Goal: Task Accomplishment & Management: Use online tool/utility

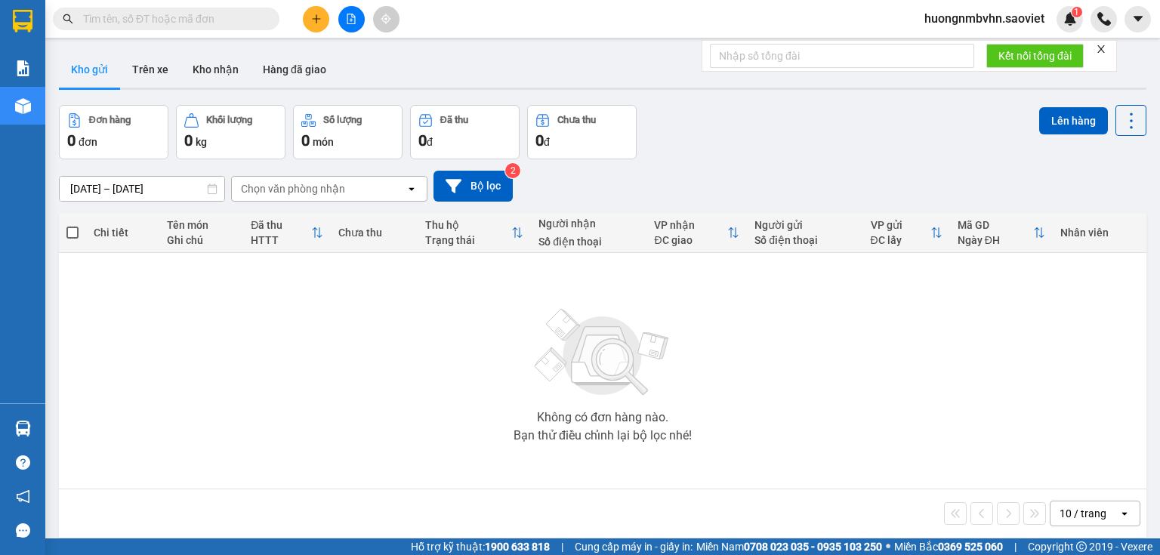
click at [1013, 18] on span "huongnmbvhn.saoviet" at bounding box center [984, 18] width 144 height 19
click at [976, 49] on span "Đăng xuất" at bounding box center [990, 47] width 113 height 17
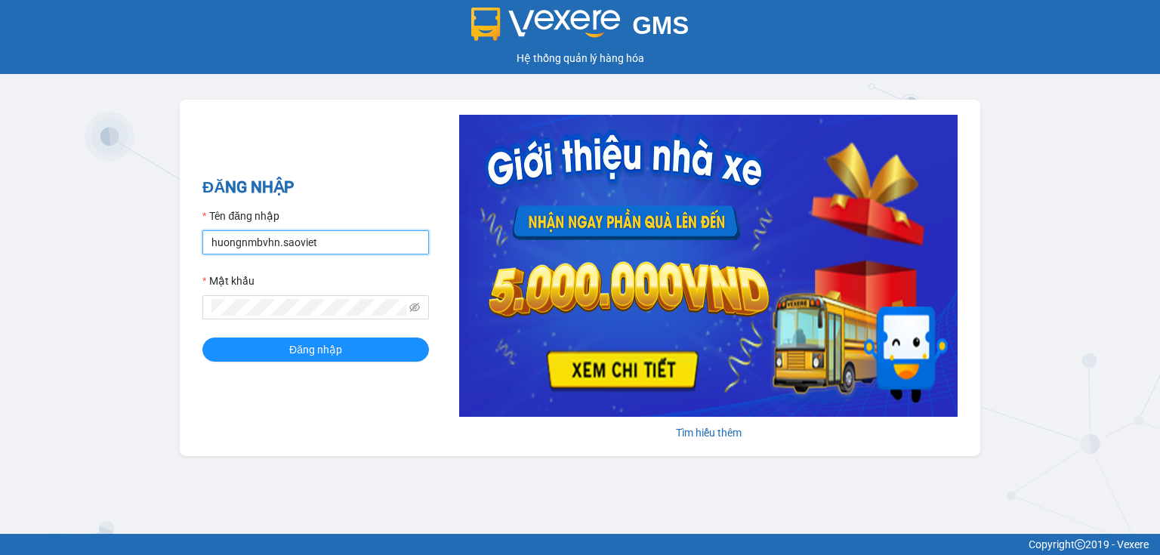
click at [344, 244] on input "huongnmbvhn.saoviet" at bounding box center [315, 242] width 227 height 24
type input "nguyetltbvhn.saoviet"
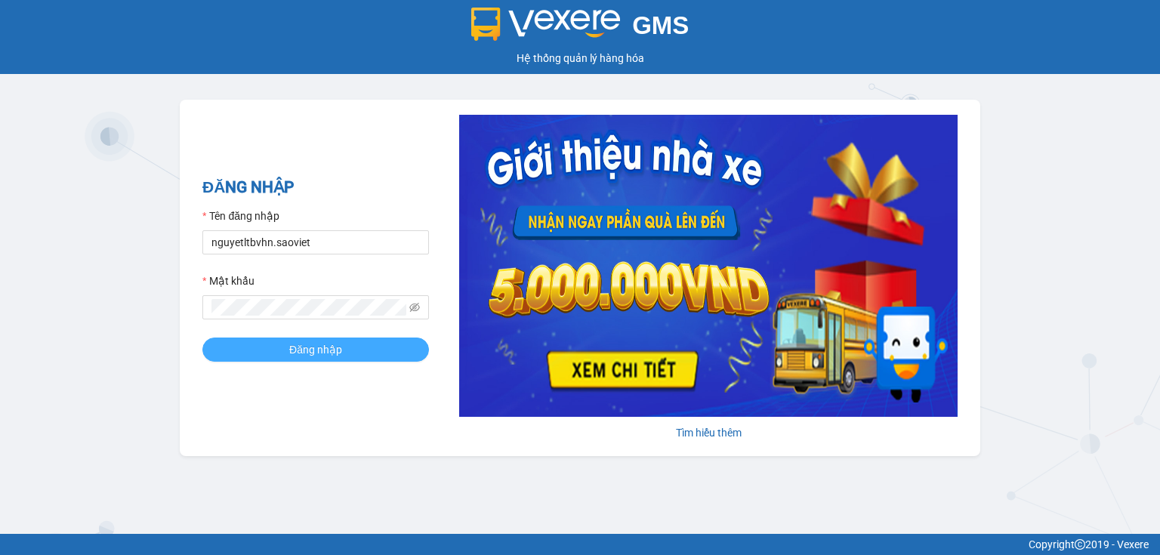
click at [329, 347] on span "Đăng nhập" at bounding box center [315, 349] width 53 height 17
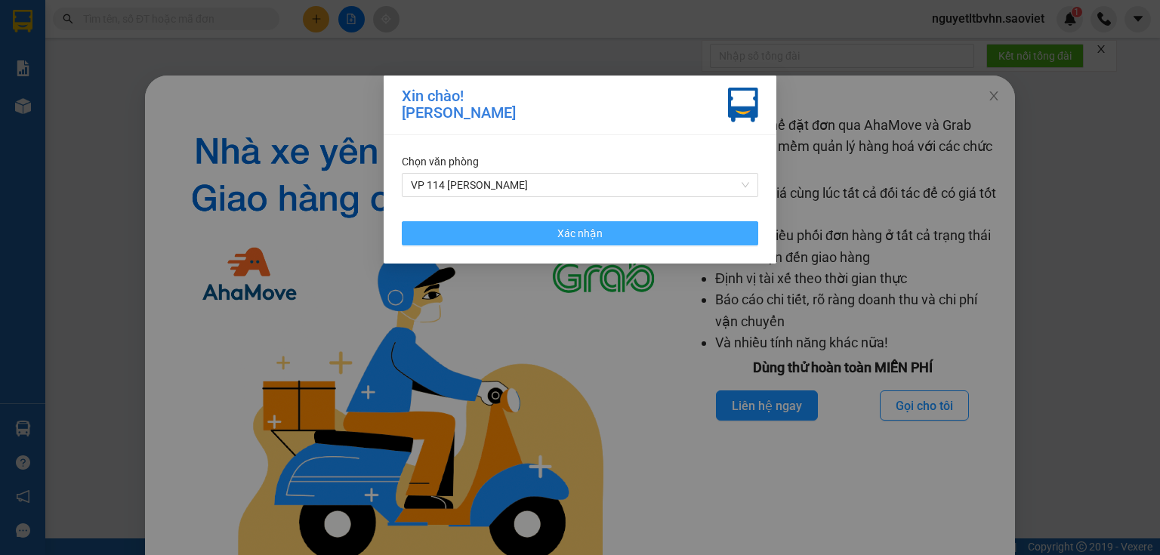
drag, startPoint x: 566, startPoint y: 232, endPoint x: 909, endPoint y: 134, distance: 356.6
click at [567, 233] on span "Xác nhận" at bounding box center [579, 233] width 45 height 17
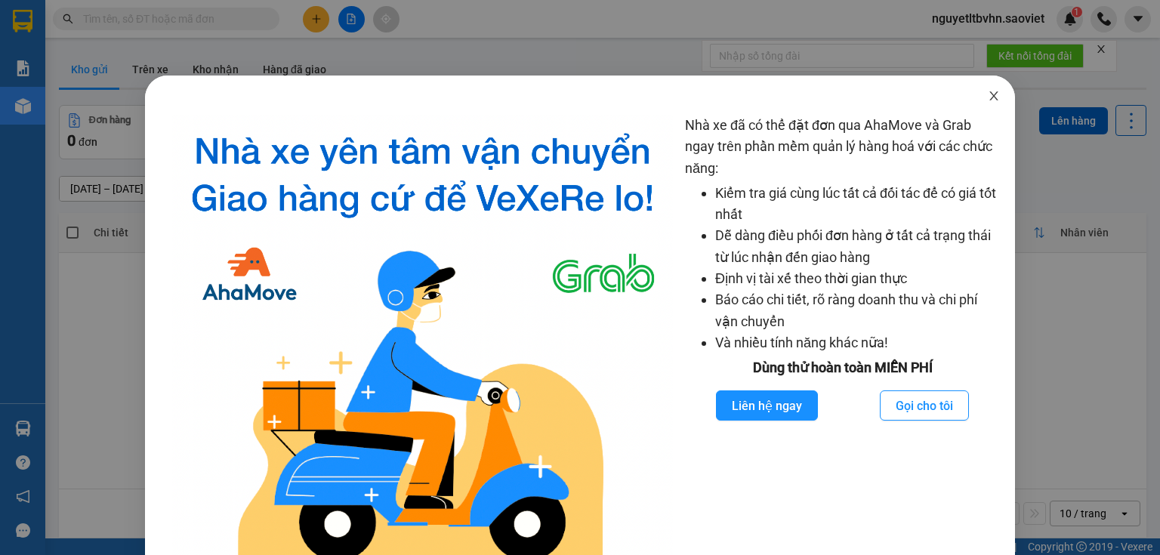
click at [989, 95] on div "Nhà xe đã có thể đặt đơn qua AhaMove và Grab ngay trên phần mềm quản lý hàng ho…" at bounding box center [580, 277] width 1160 height 555
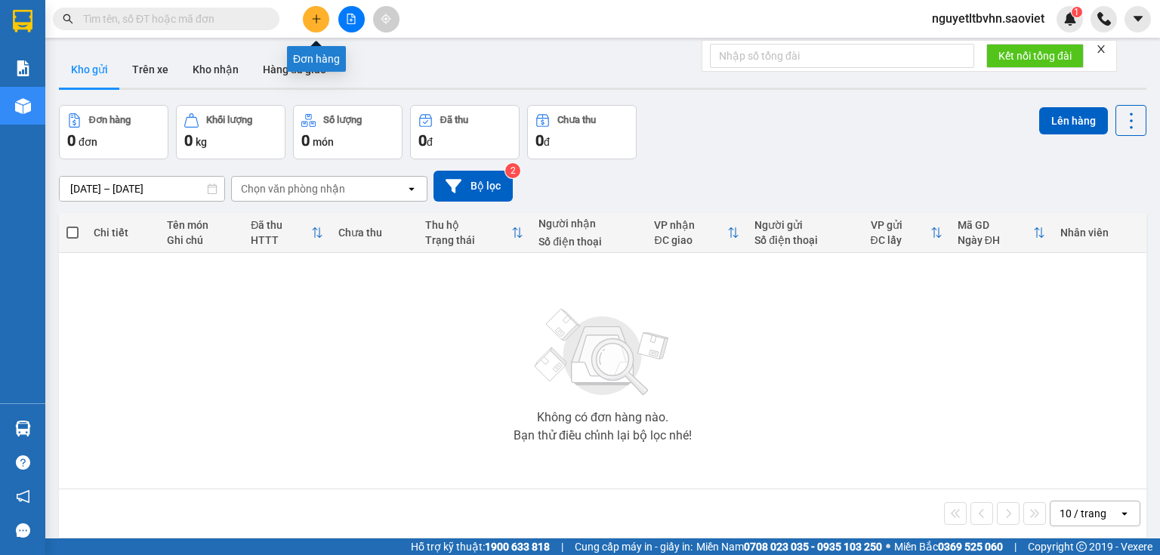
click at [321, 12] on button at bounding box center [316, 19] width 26 height 26
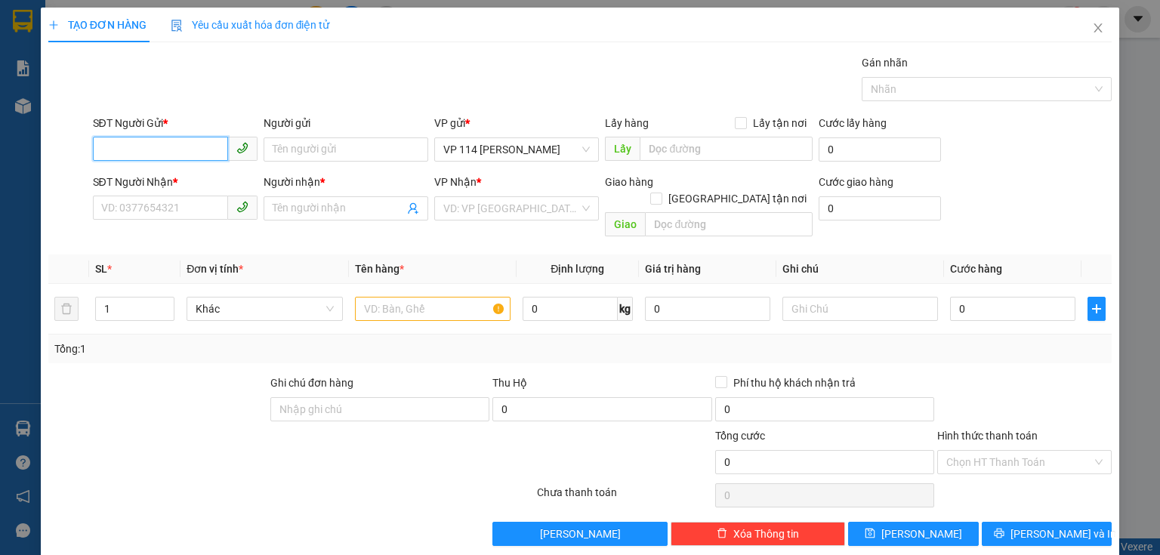
click at [192, 153] on input "SĐT Người Gửi *" at bounding box center [160, 149] width 135 height 24
click at [127, 176] on div "0888316188 - giang" at bounding box center [173, 179] width 145 height 17
type input "0888316188"
type input "giang"
type input "0888316188"
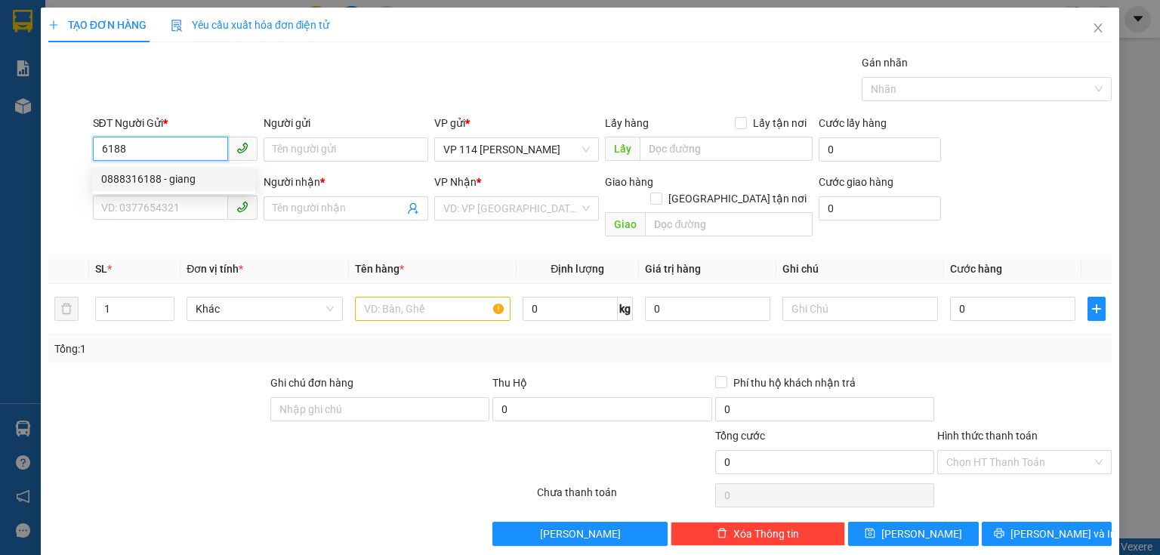
type input "giang"
type input "0888316188"
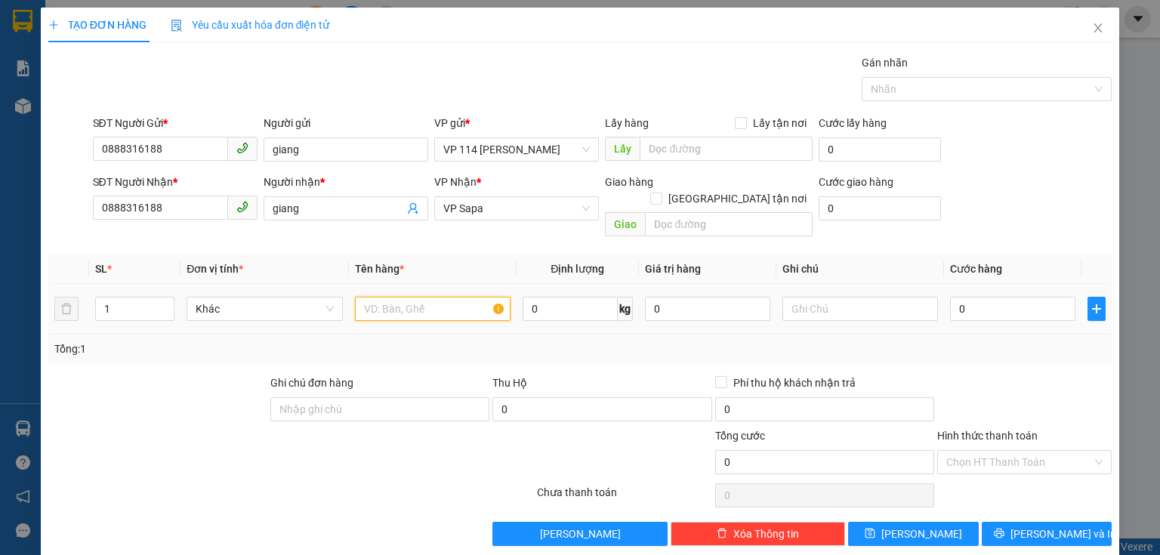
click at [433, 297] on input "text" at bounding box center [433, 309] width 156 height 24
type input "xốp"
click at [969, 297] on input "0" at bounding box center [1012, 309] width 125 height 24
type input "1"
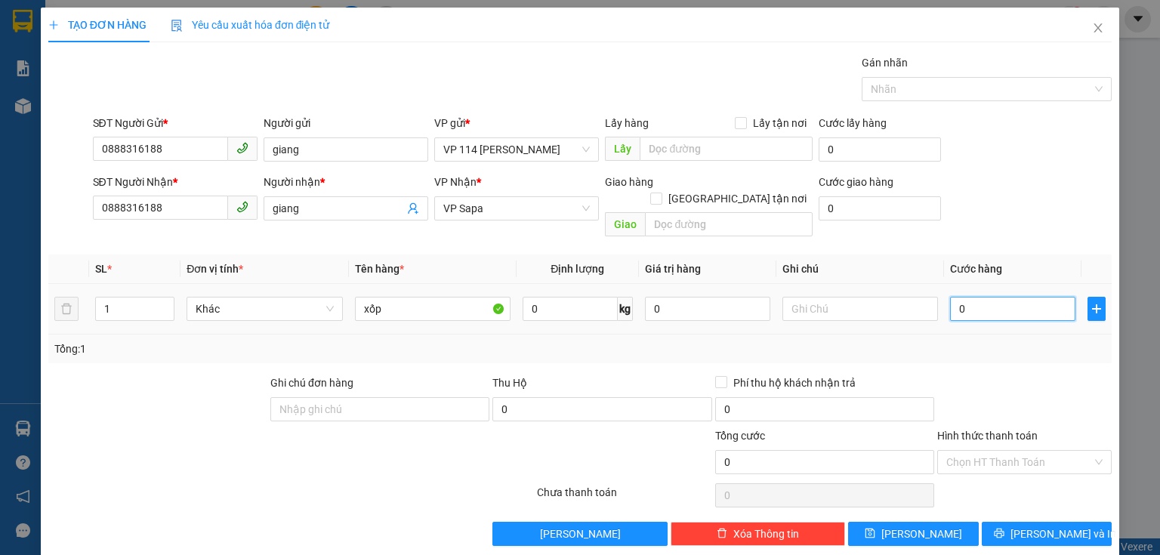
type input "1"
type input "10"
type input "100"
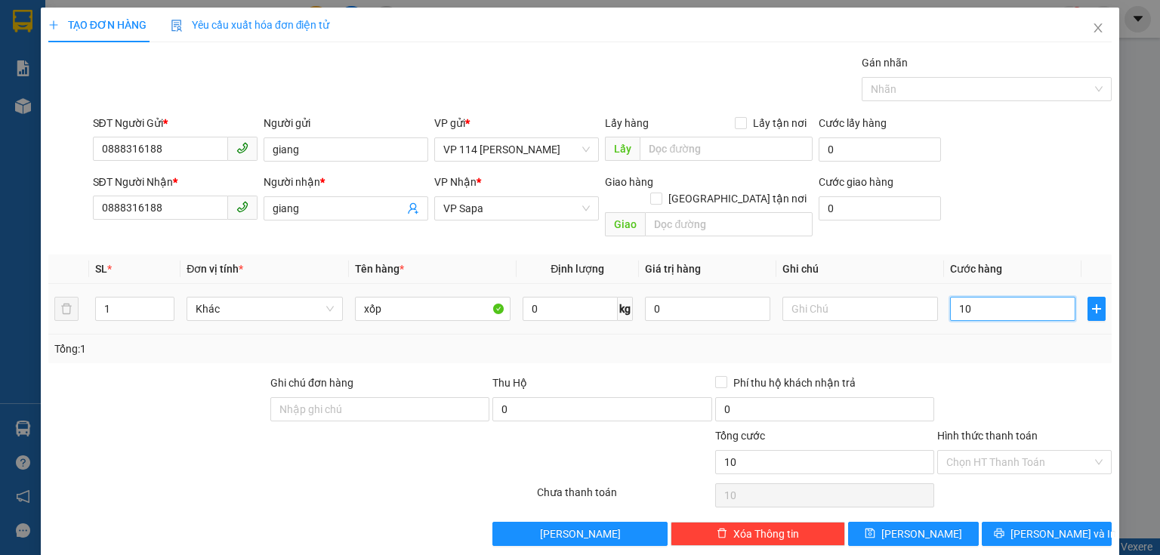
type input "100"
type input "1.000"
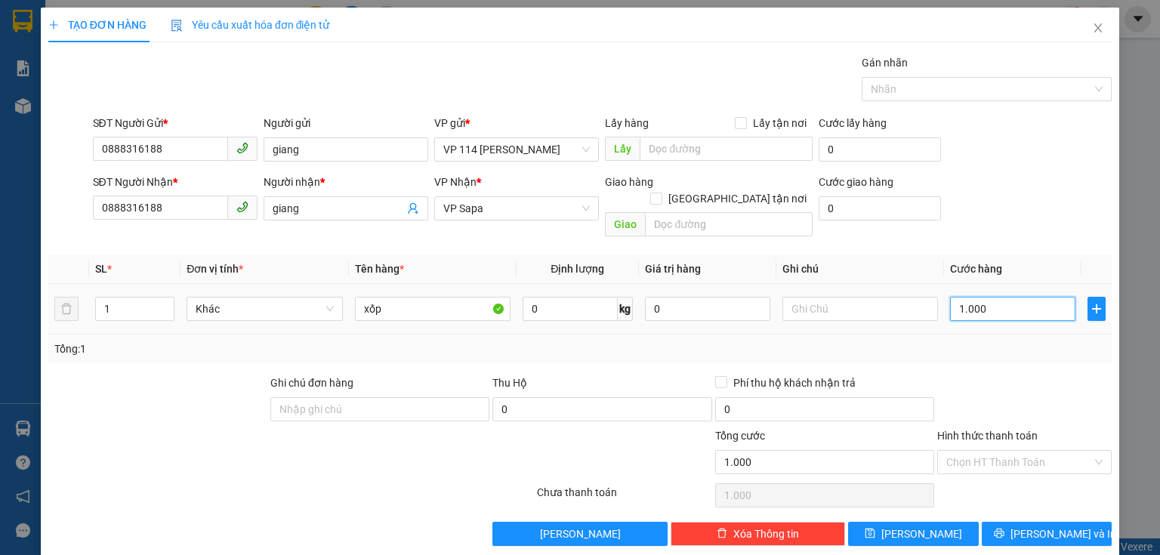
type input "10.000"
type input "100.000"
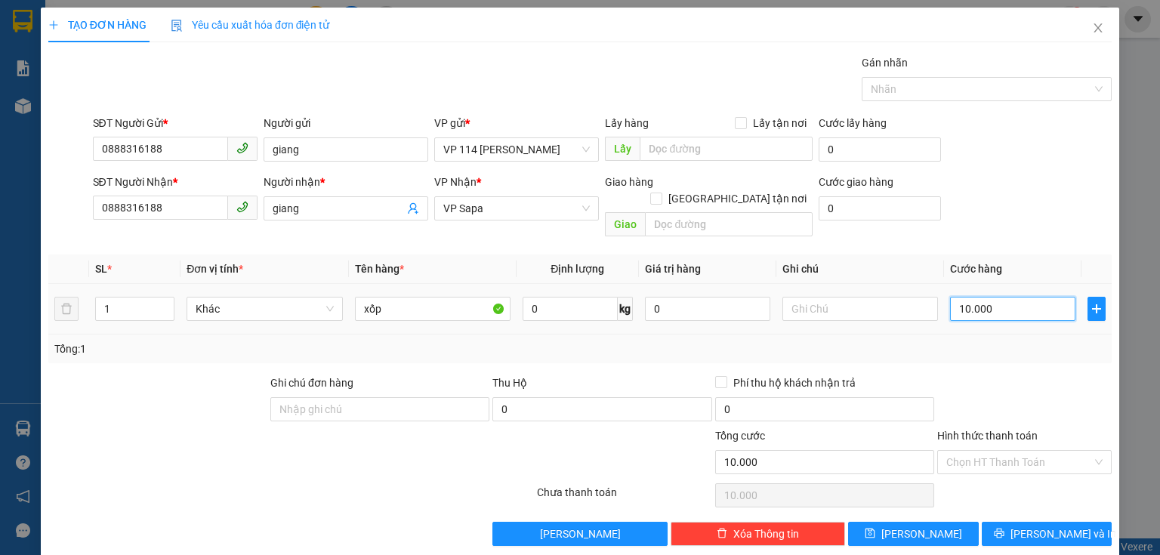
type input "100.000"
click at [1057, 526] on span "[PERSON_NAME] và In" at bounding box center [1063, 534] width 106 height 17
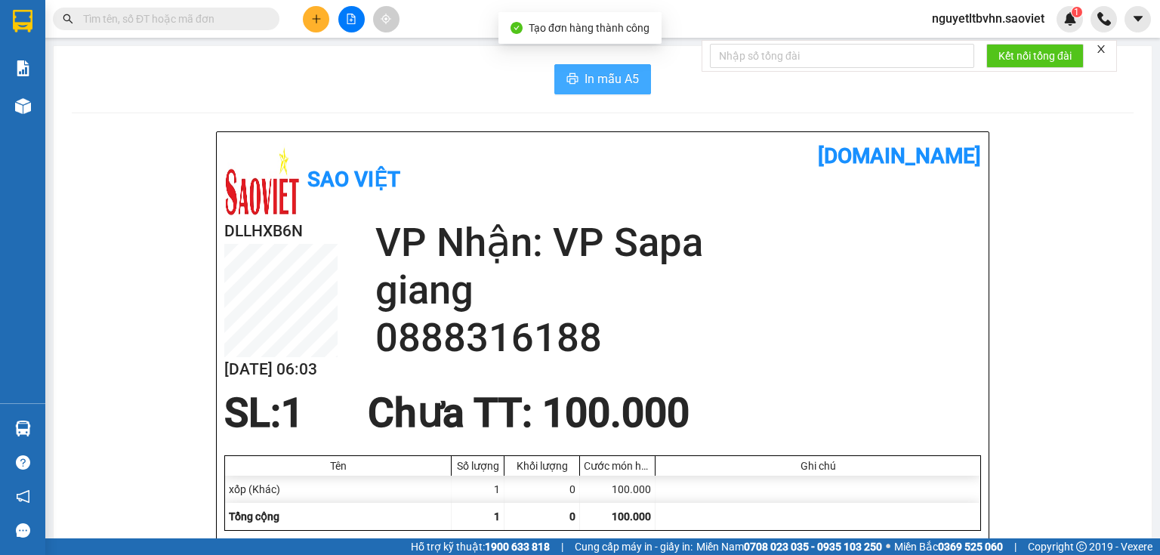
click at [595, 78] on span "In mẫu A5" at bounding box center [611, 78] width 54 height 19
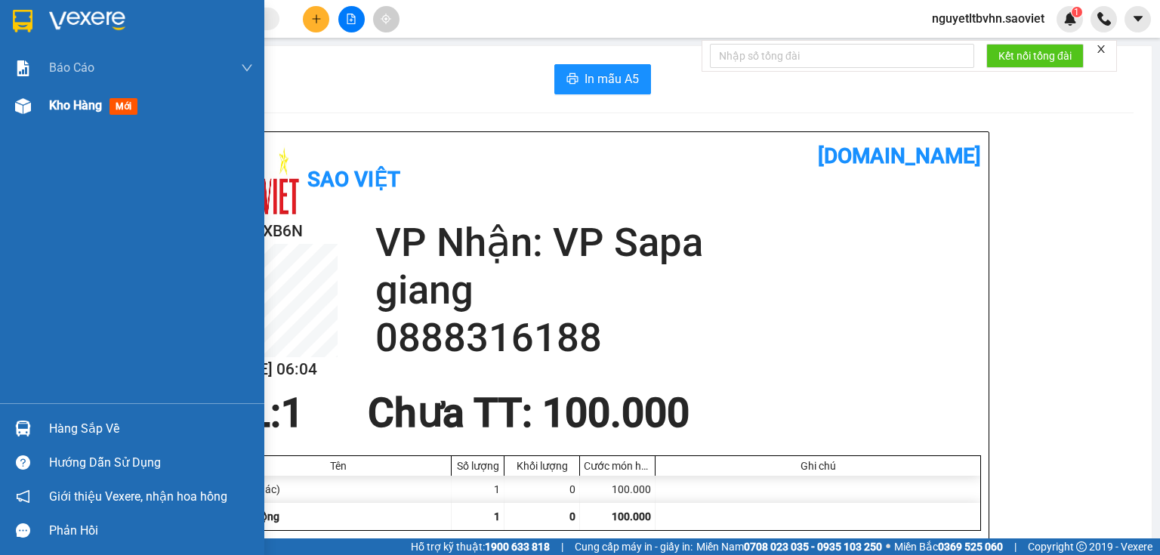
click at [79, 99] on span "Kho hàng" at bounding box center [75, 105] width 53 height 14
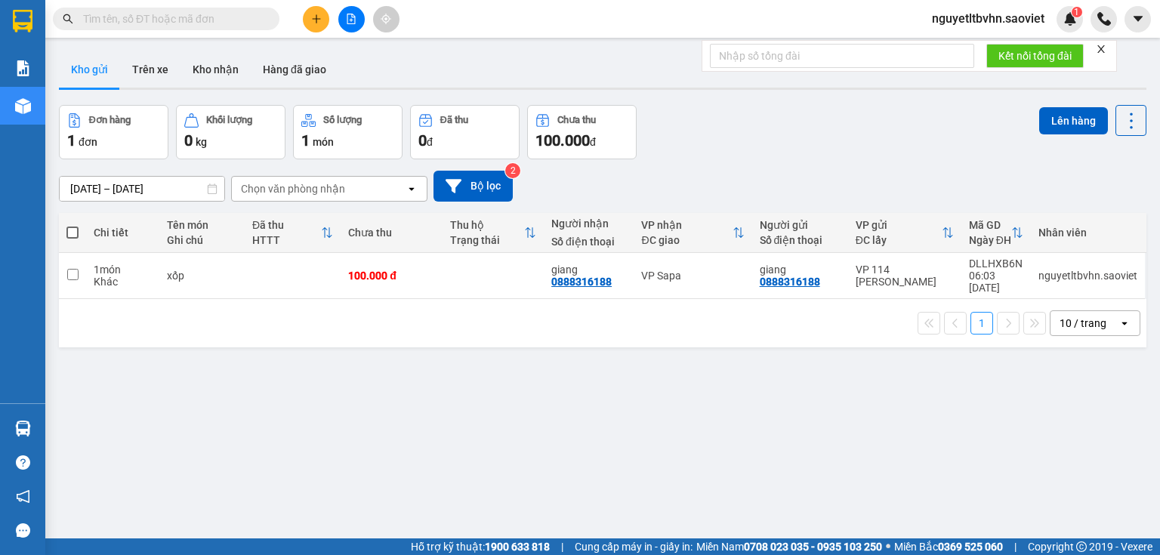
click at [72, 231] on span at bounding box center [72, 233] width 12 height 12
click at [72, 225] on input "checkbox" at bounding box center [72, 225] width 0 height 0
checkbox input "true"
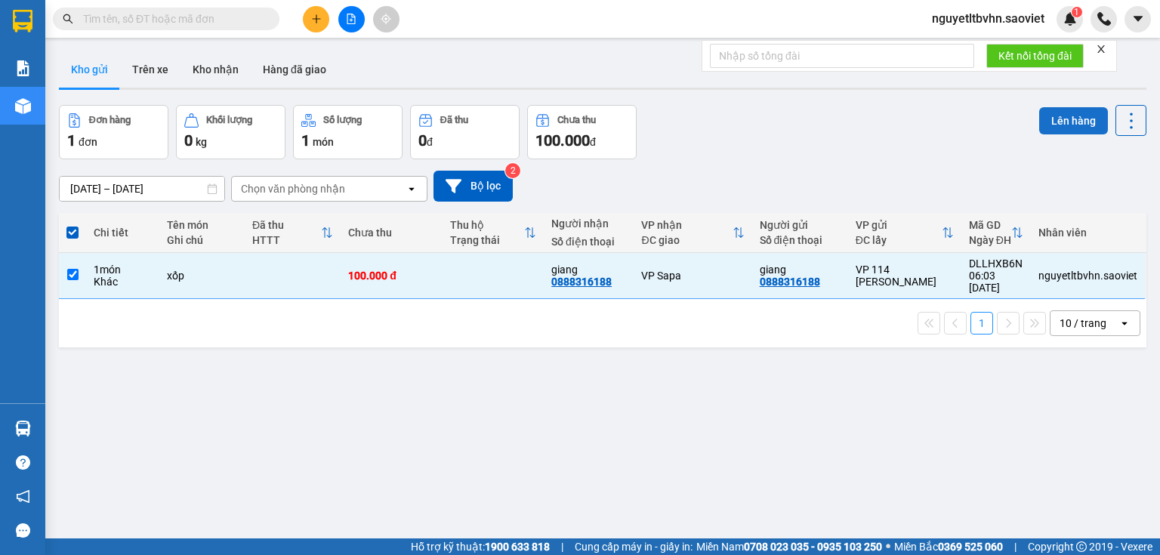
click at [1075, 115] on button "Lên hàng" at bounding box center [1073, 120] width 69 height 27
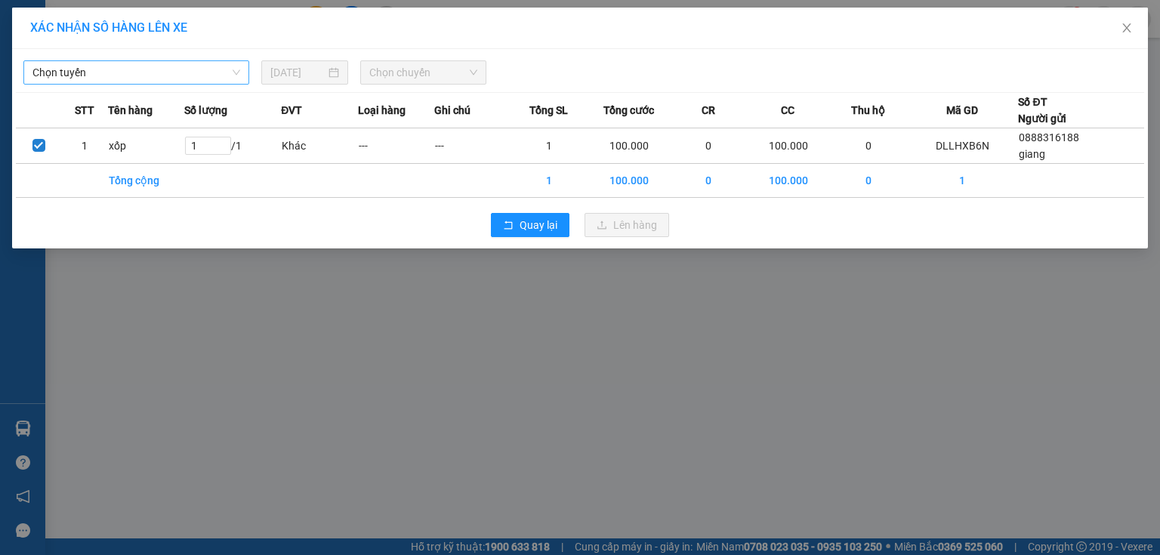
click at [150, 67] on span "Chọn tuyến" at bounding box center [136, 72] width 208 height 23
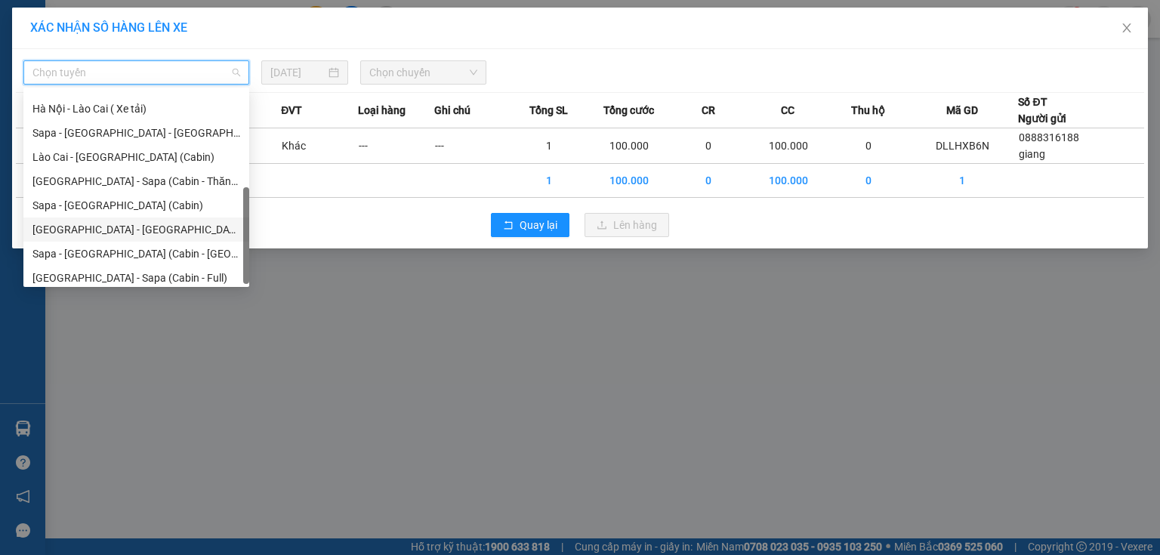
scroll to position [121, 0]
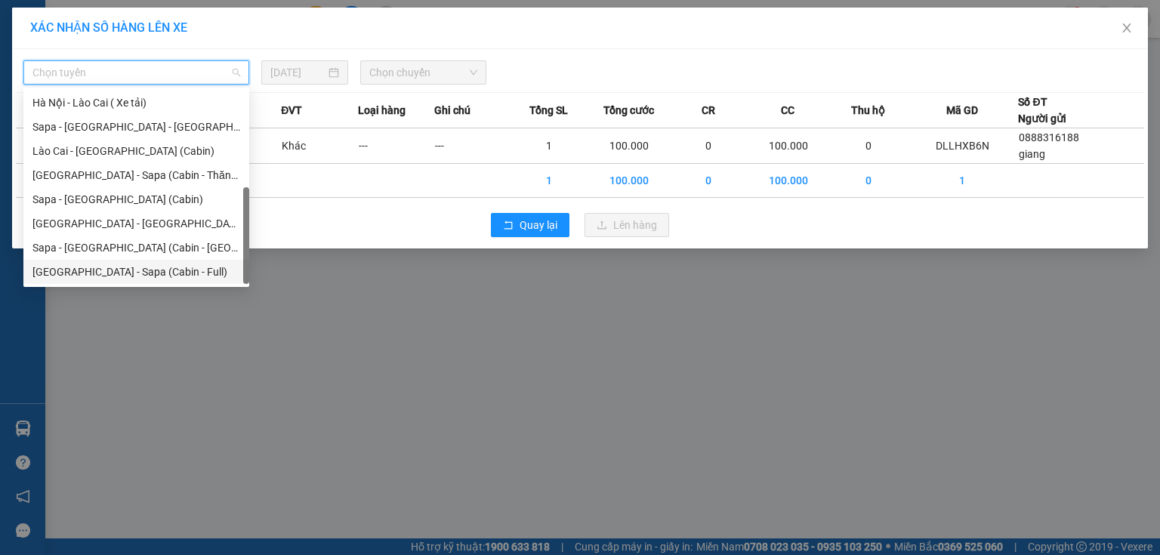
click at [105, 271] on div "[GEOGRAPHIC_DATA] - Sapa (Cabin - Full)" at bounding box center [136, 272] width 208 height 17
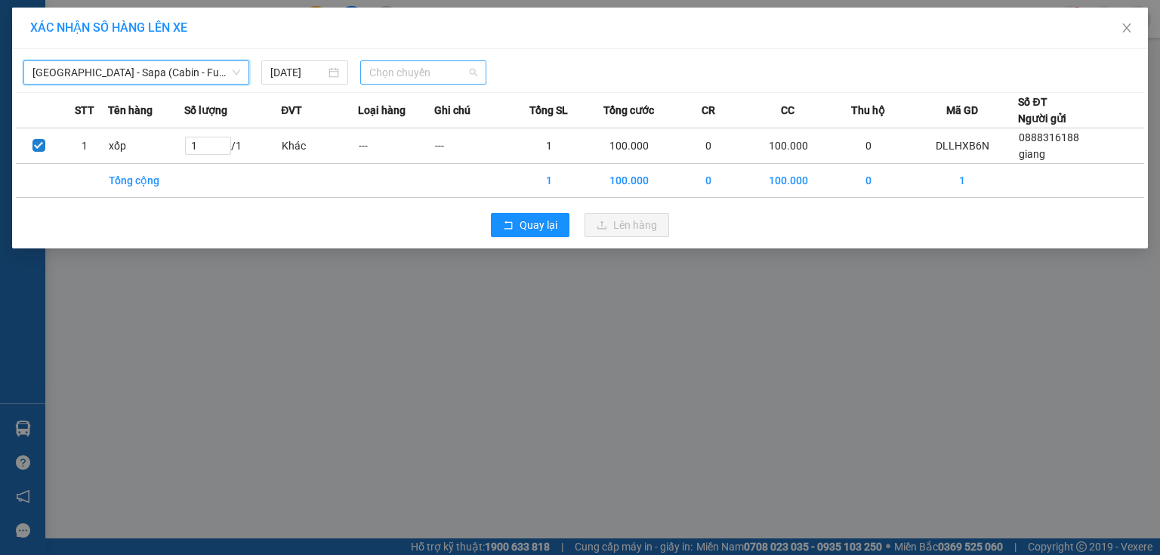
click at [427, 68] on span "Chọn chuyến" at bounding box center [423, 72] width 109 height 23
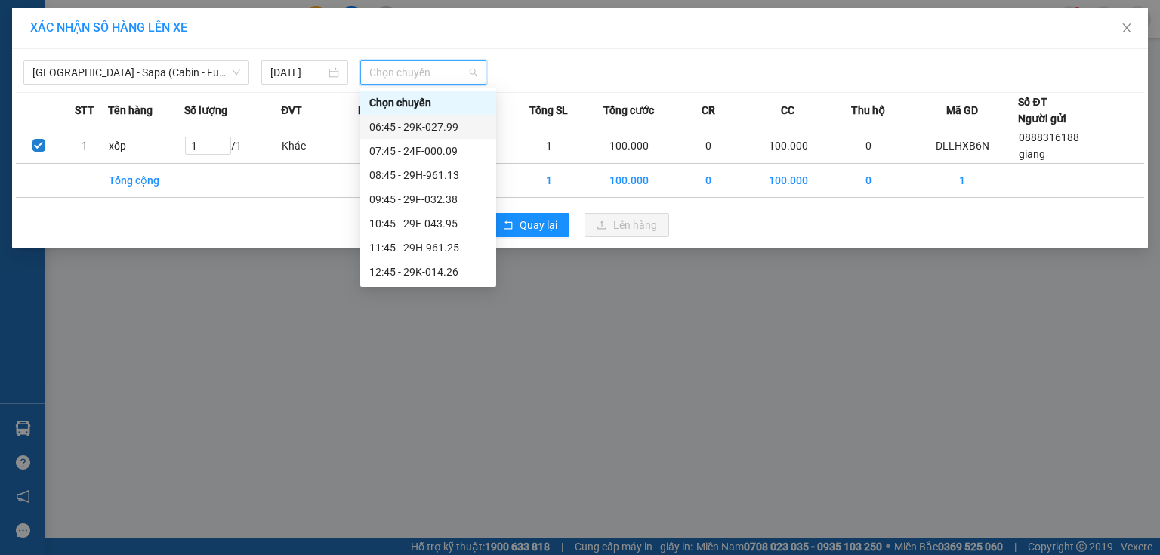
click at [435, 123] on div "06:45 - 29K-027.99" at bounding box center [428, 127] width 118 height 17
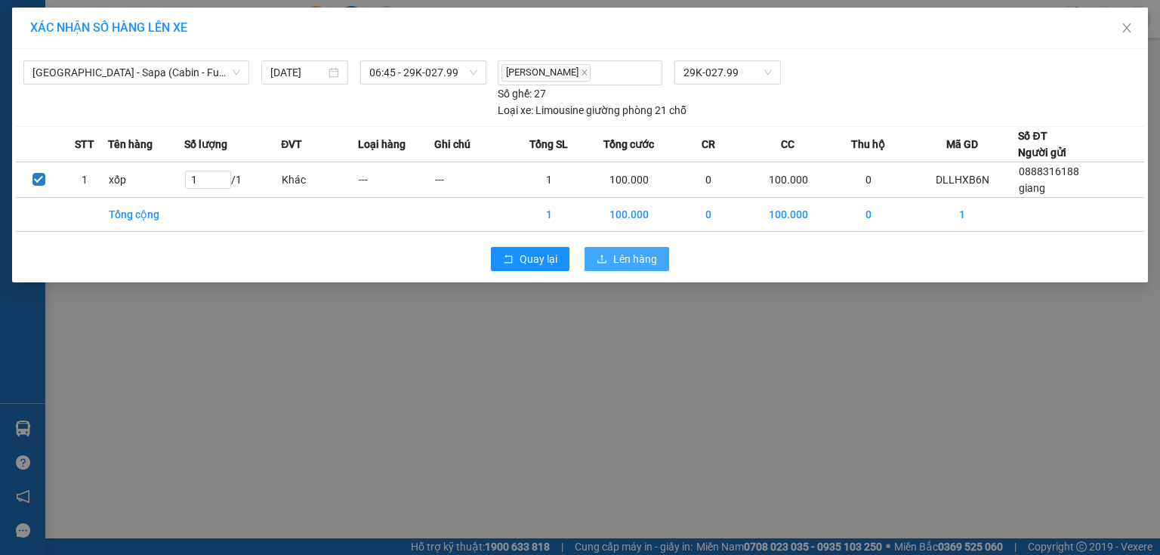
click at [641, 256] on span "Lên hàng" at bounding box center [635, 259] width 44 height 17
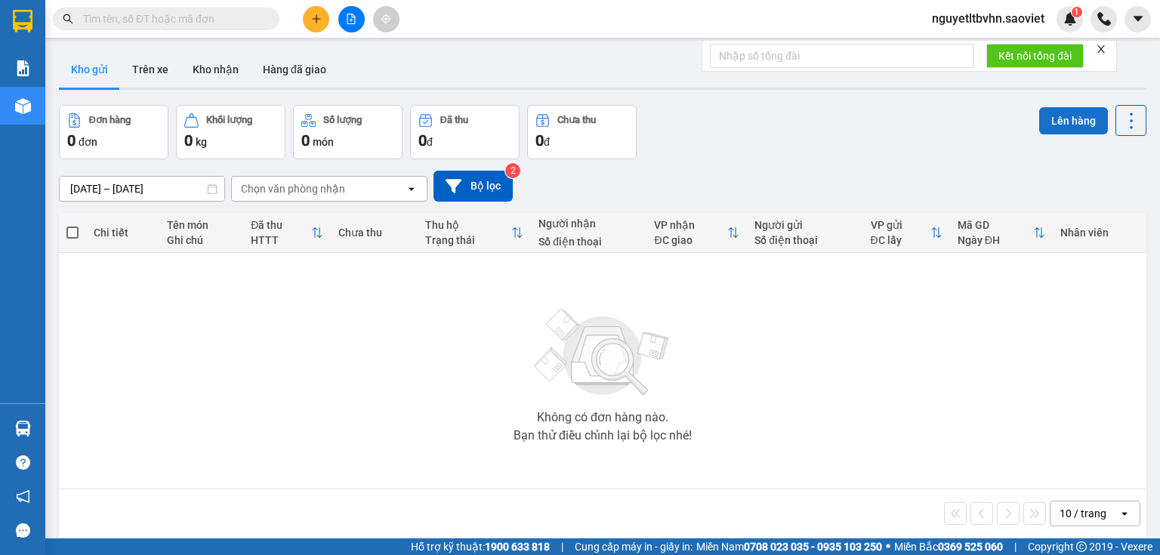
click at [1063, 119] on button "Lên hàng" at bounding box center [1073, 120] width 69 height 27
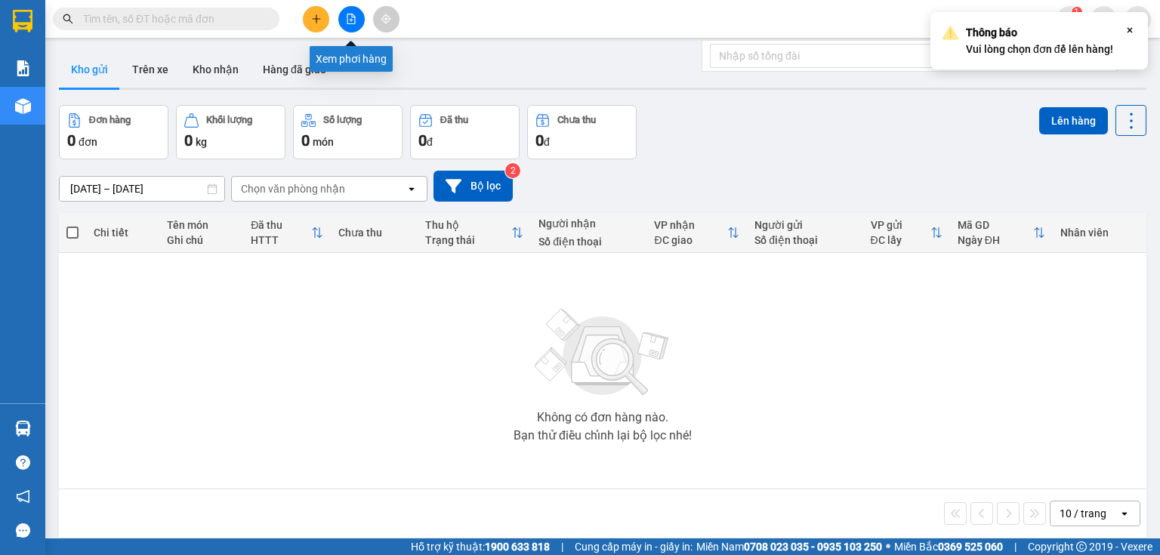
click at [352, 19] on icon "file-add" at bounding box center [351, 19] width 11 height 11
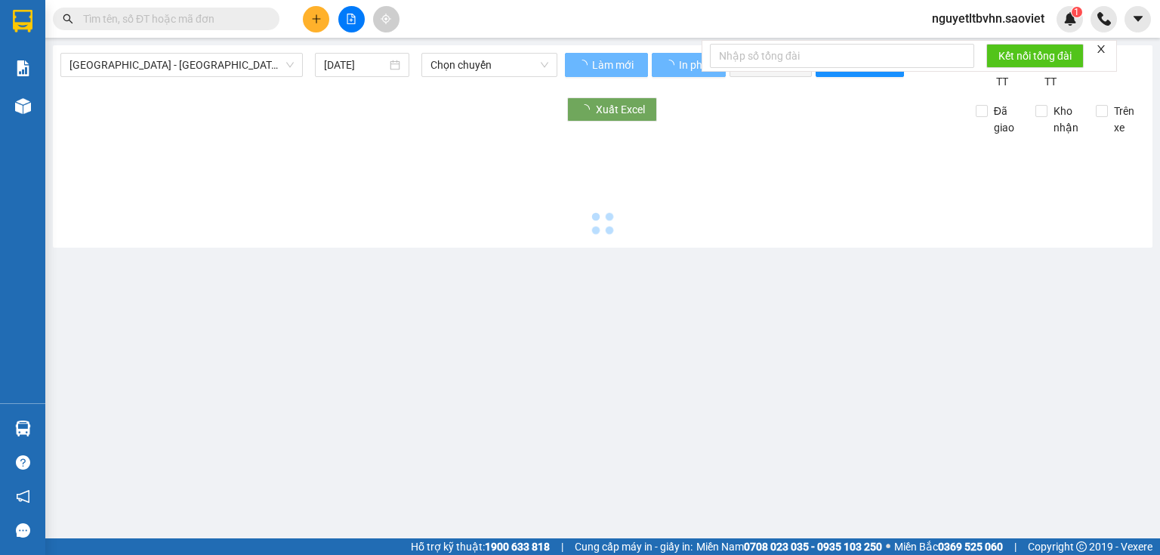
type input "[DATE]"
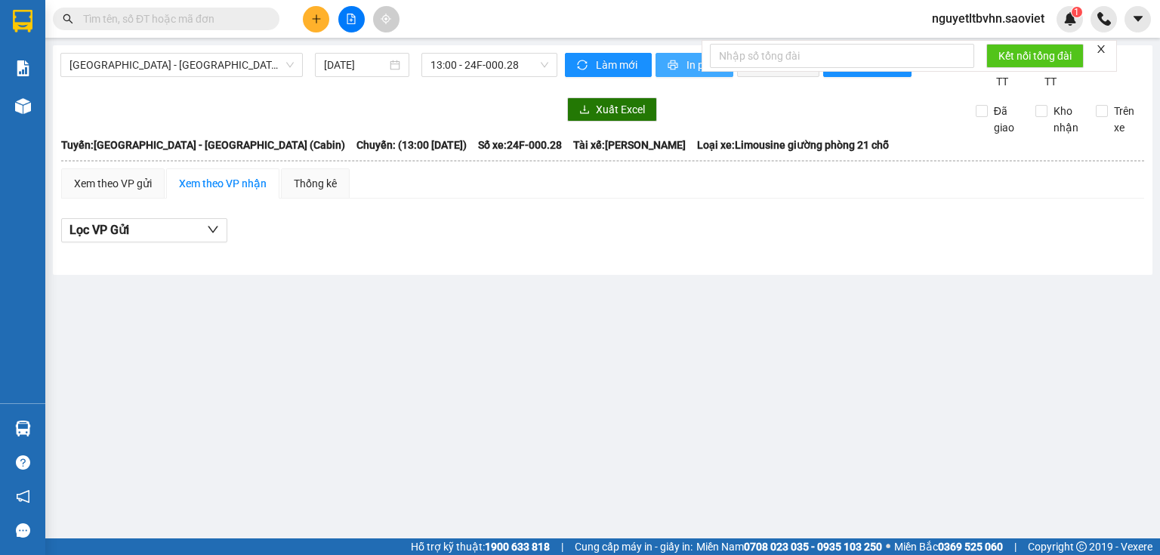
click at [689, 66] on span "In phơi" at bounding box center [703, 65] width 35 height 17
click at [194, 61] on span "[GEOGRAPHIC_DATA] - [GEOGRAPHIC_DATA] (Cabin)" at bounding box center [181, 65] width 224 height 23
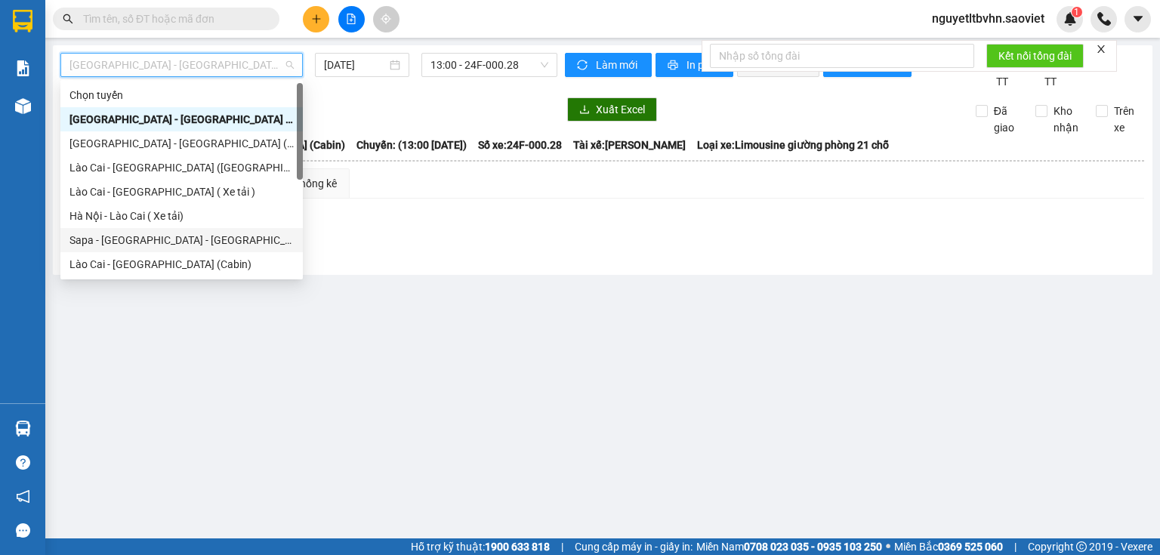
scroll to position [121, 0]
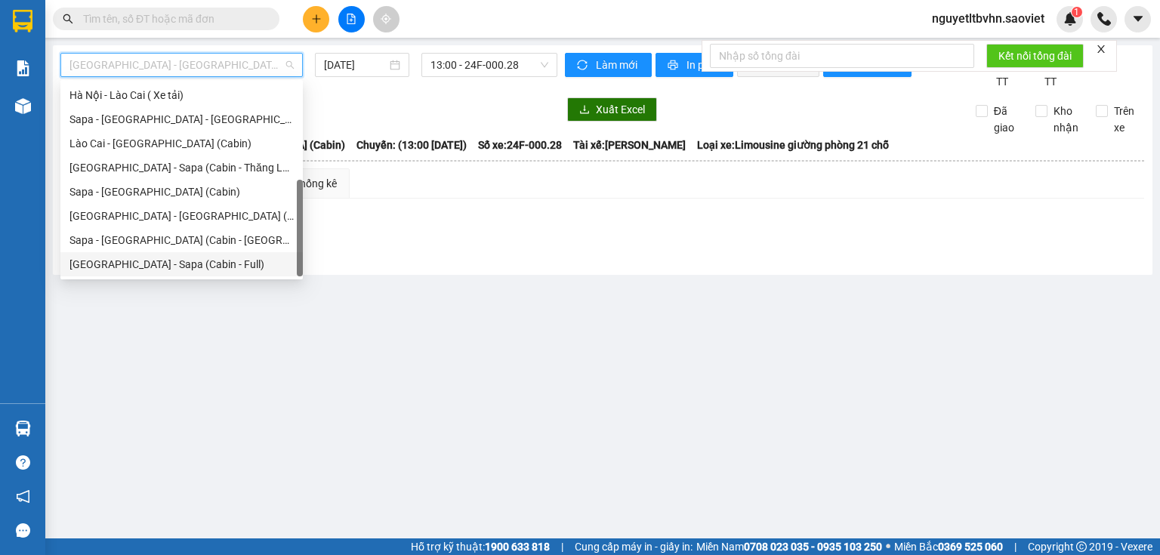
click at [171, 260] on div "[GEOGRAPHIC_DATA] - Sapa (Cabin - Full)" at bounding box center [181, 264] width 224 height 17
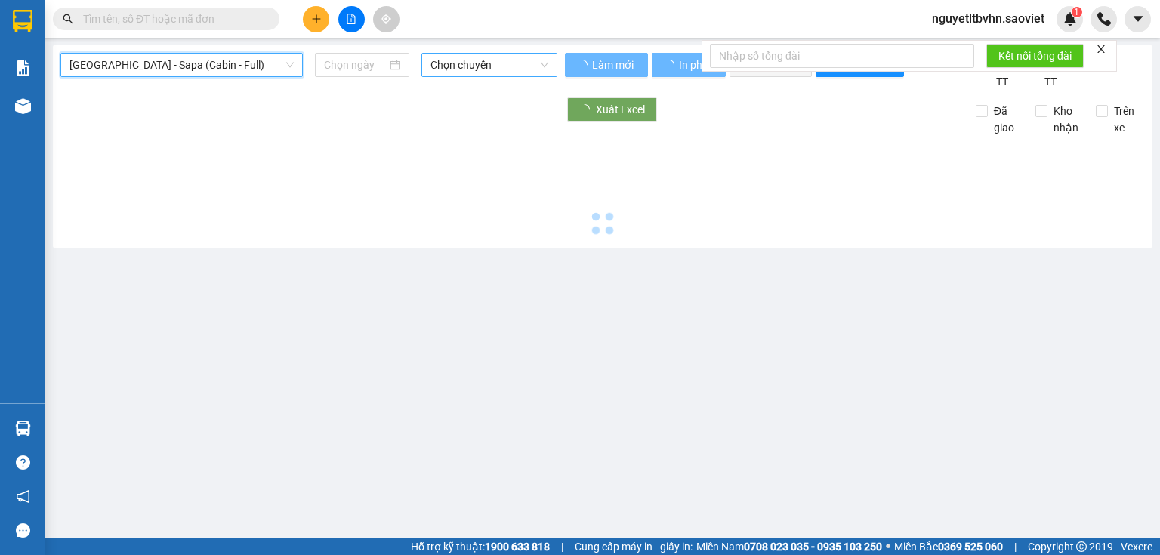
type input "[DATE]"
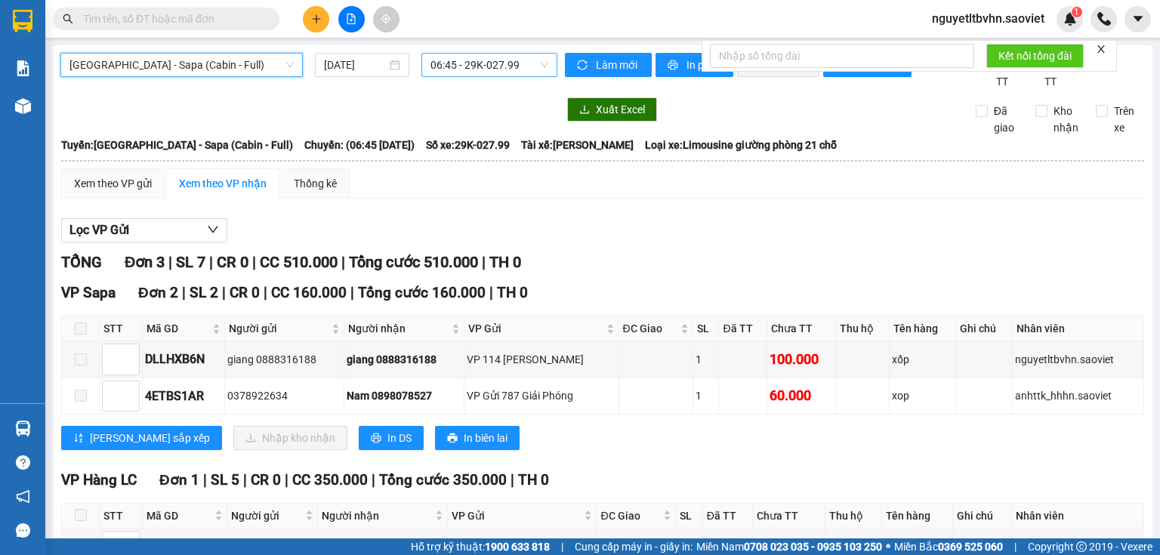
drag, startPoint x: 529, startPoint y: 62, endPoint x: 526, endPoint y: 72, distance: 10.5
click at [529, 63] on span "06:45 - 29K-027.99" at bounding box center [489, 65] width 119 height 23
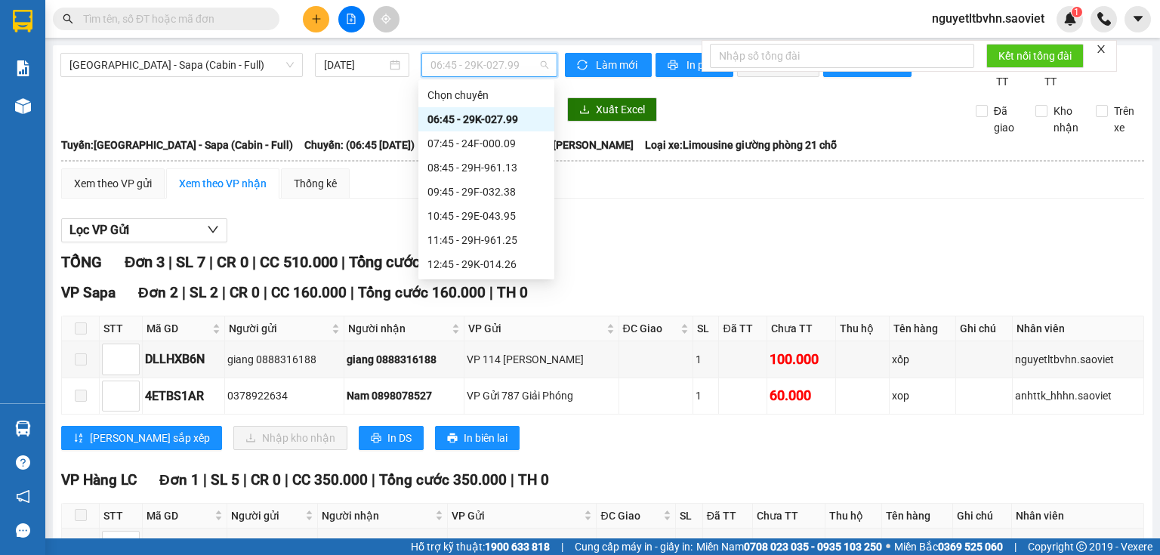
click at [519, 119] on div "06:45 - 29K-027.99" at bounding box center [486, 119] width 118 height 17
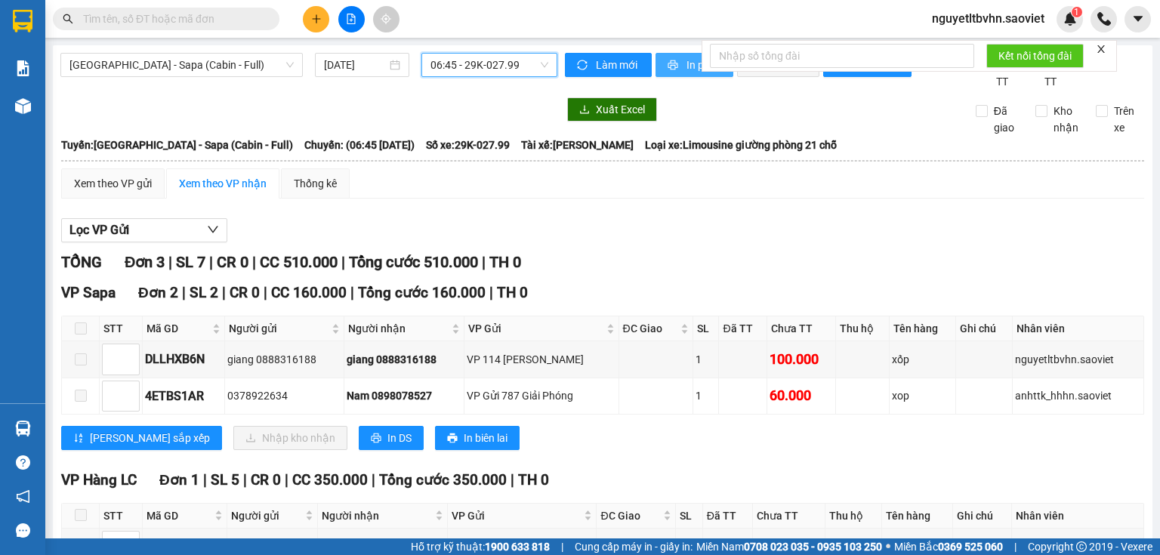
click at [674, 65] on button "In phơi" at bounding box center [694, 65] width 78 height 24
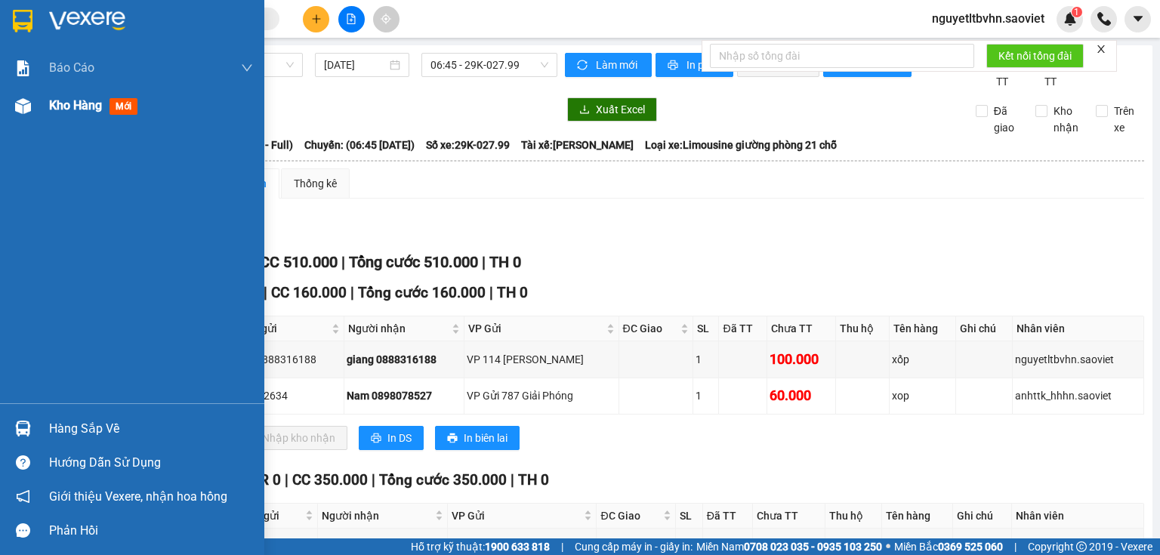
click at [24, 116] on div at bounding box center [23, 106] width 26 height 26
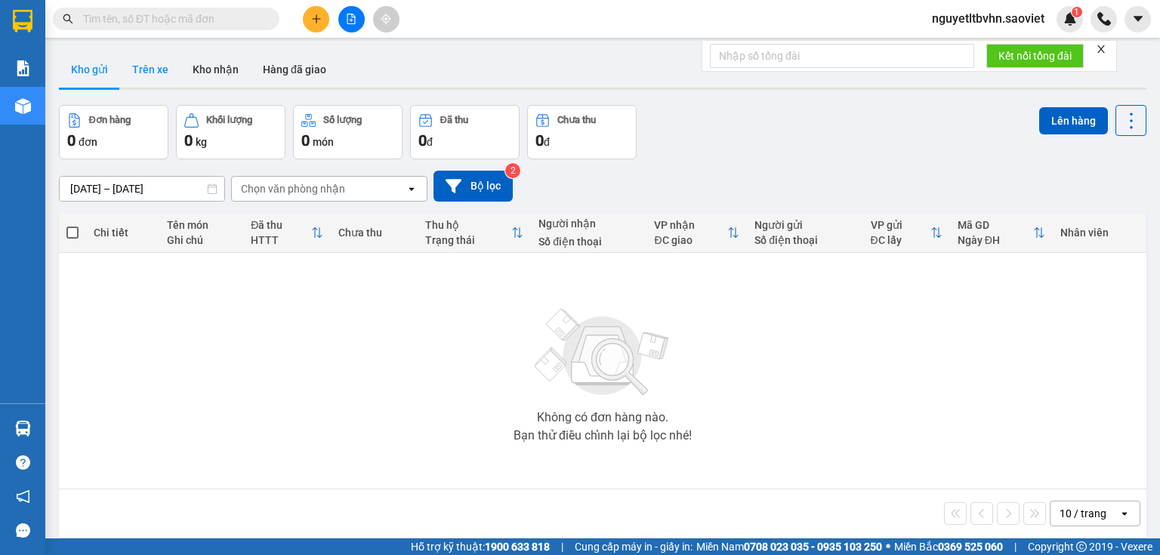
click at [156, 71] on button "Trên xe" at bounding box center [150, 69] width 60 height 36
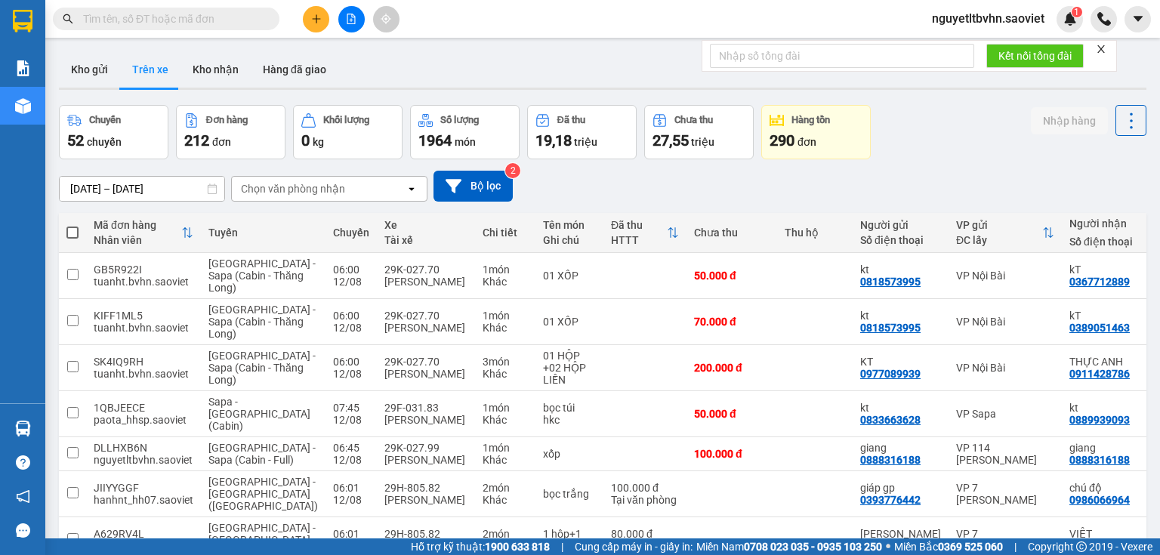
click at [387, 193] on div "Chọn văn phòng nhận" at bounding box center [319, 189] width 174 height 24
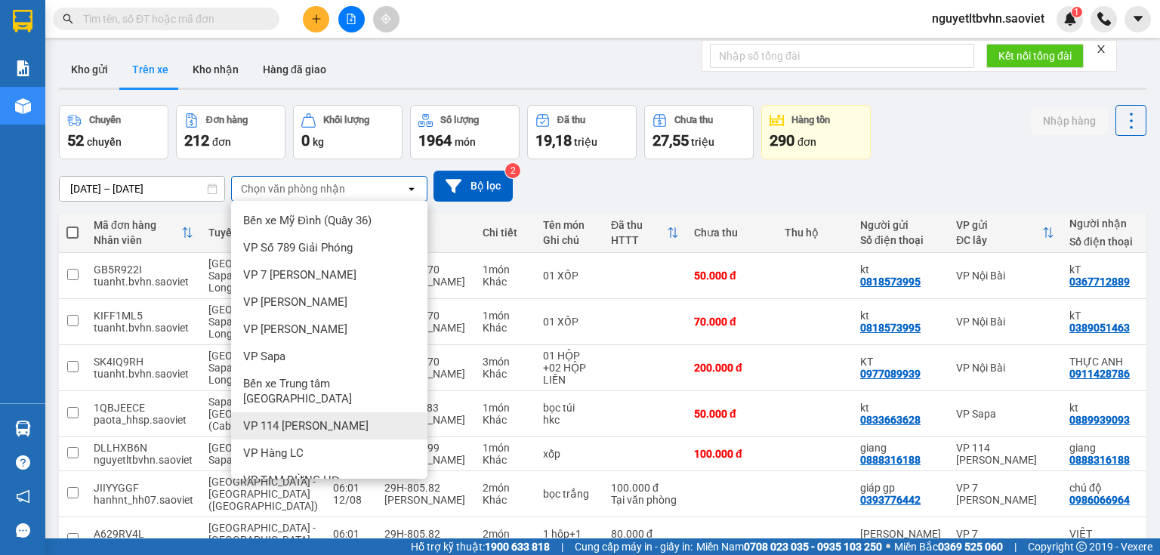
click at [310, 412] on div "VP 114 [PERSON_NAME]" at bounding box center [329, 425] width 196 height 27
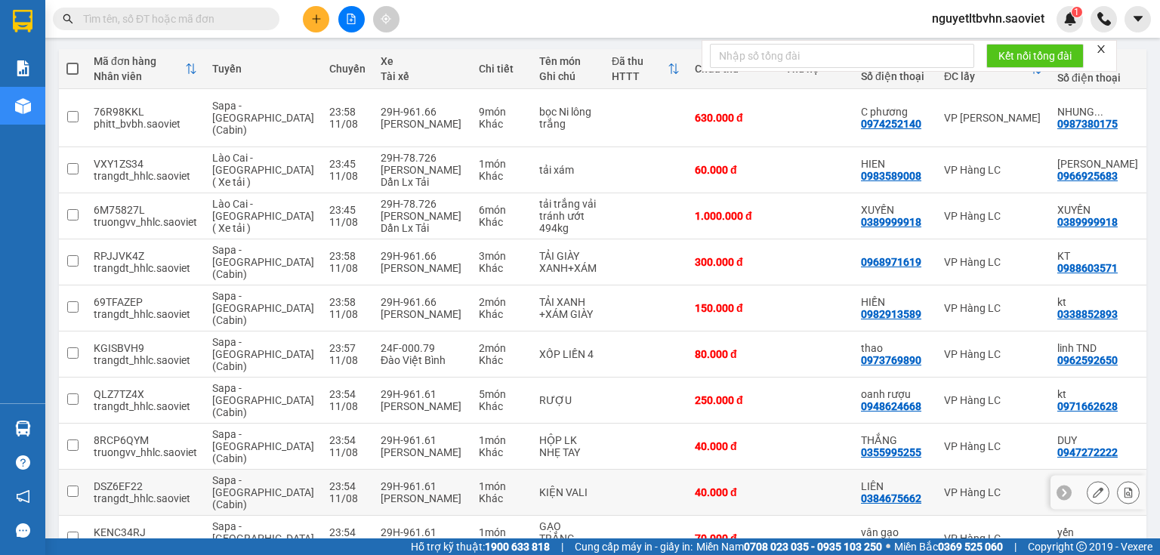
scroll to position [180, 0]
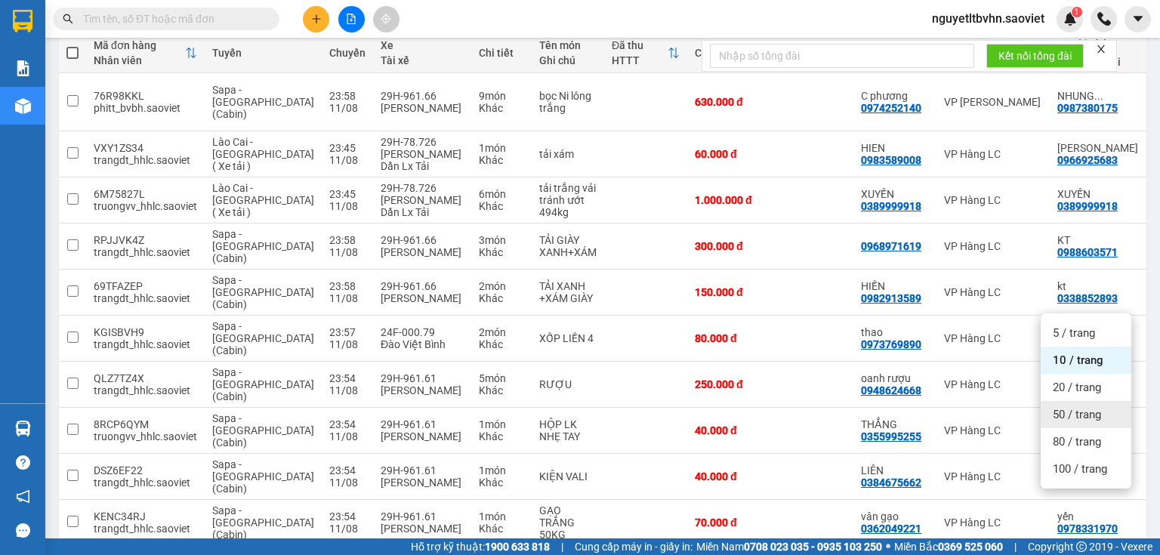
click at [1070, 417] on span "50 / trang" at bounding box center [1077, 414] width 48 height 15
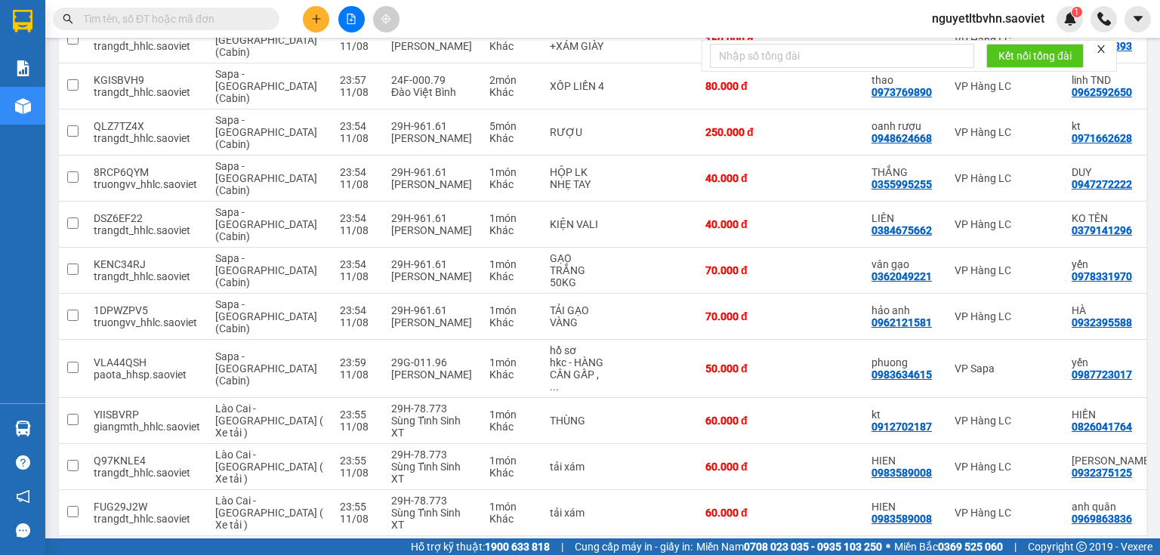
scroll to position [409, 0]
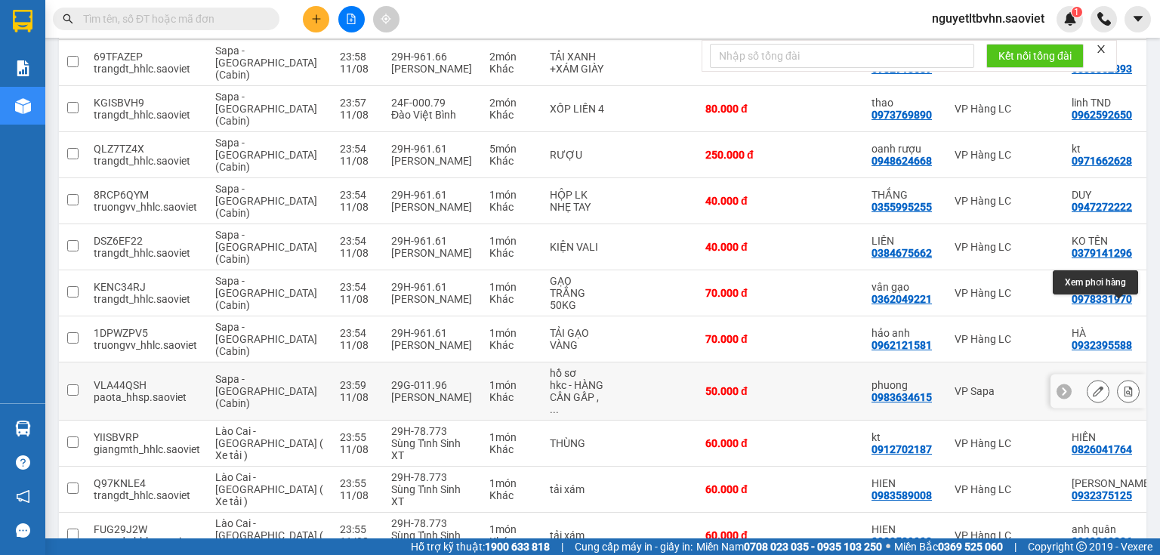
click at [1124, 386] on icon at bounding box center [1128, 391] width 8 height 11
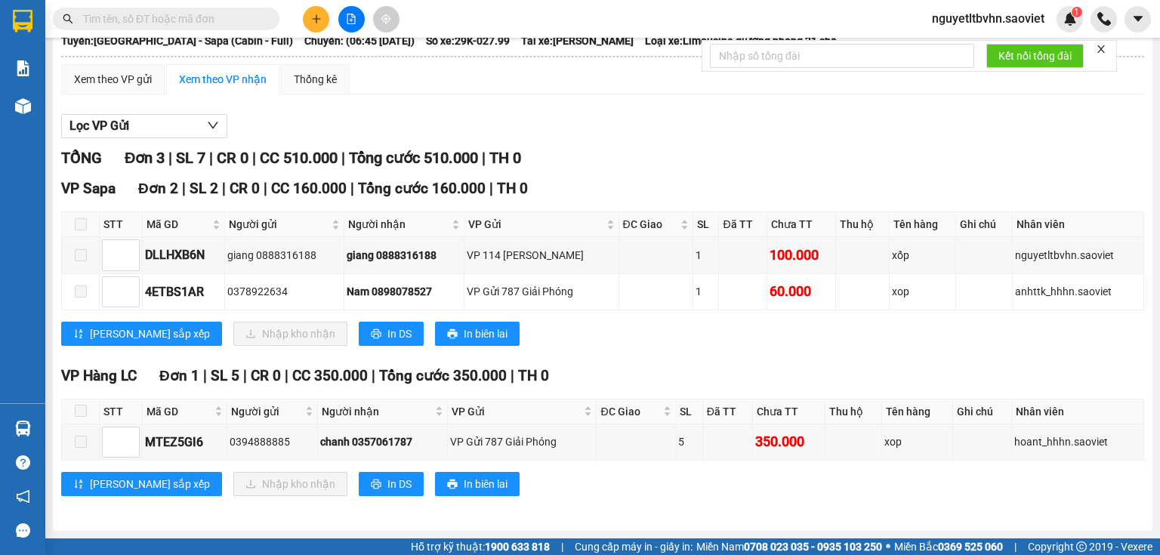
scroll to position [118, 0]
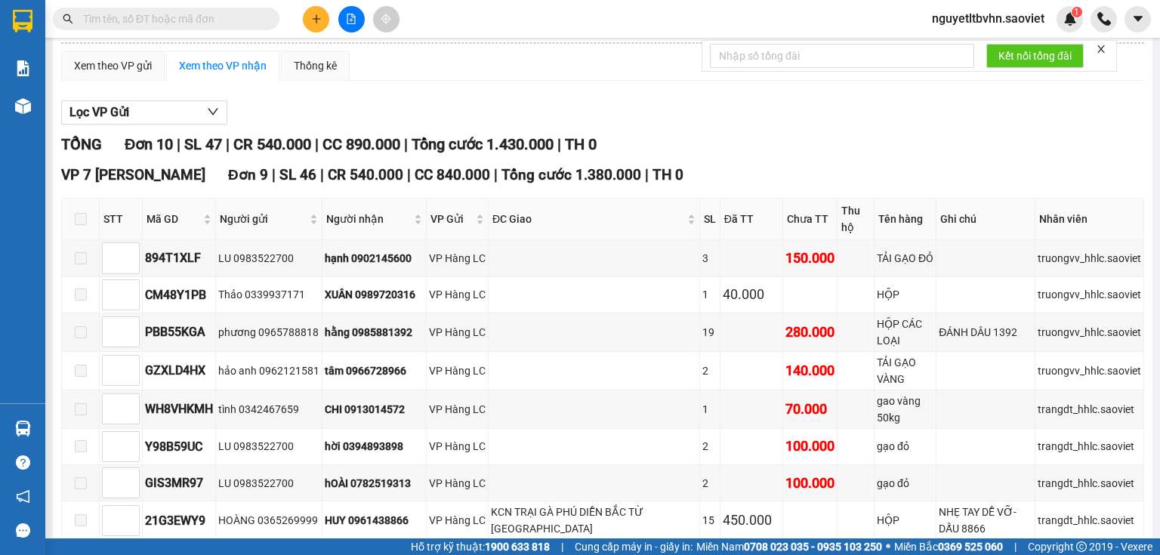
type input "[DATE]"
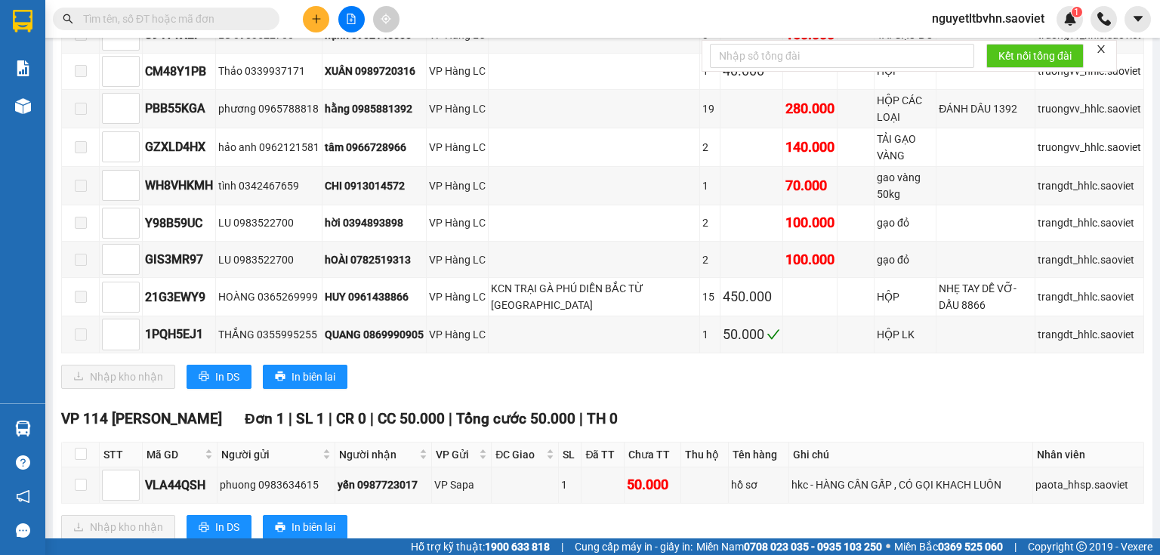
scroll to position [396, 0]
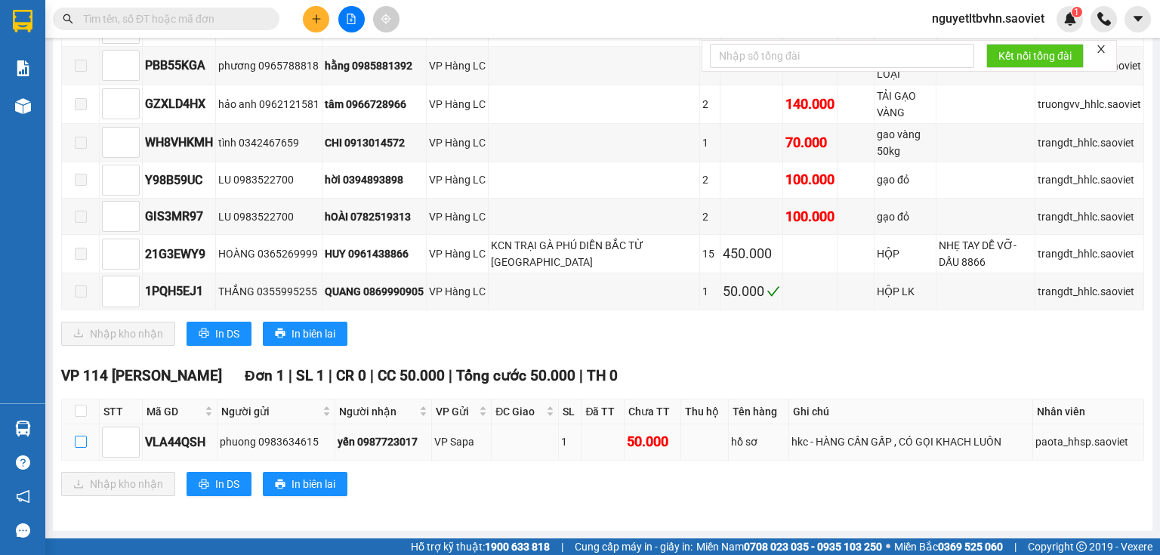
click at [82, 445] on input "checkbox" at bounding box center [81, 442] width 12 height 12
checkbox input "true"
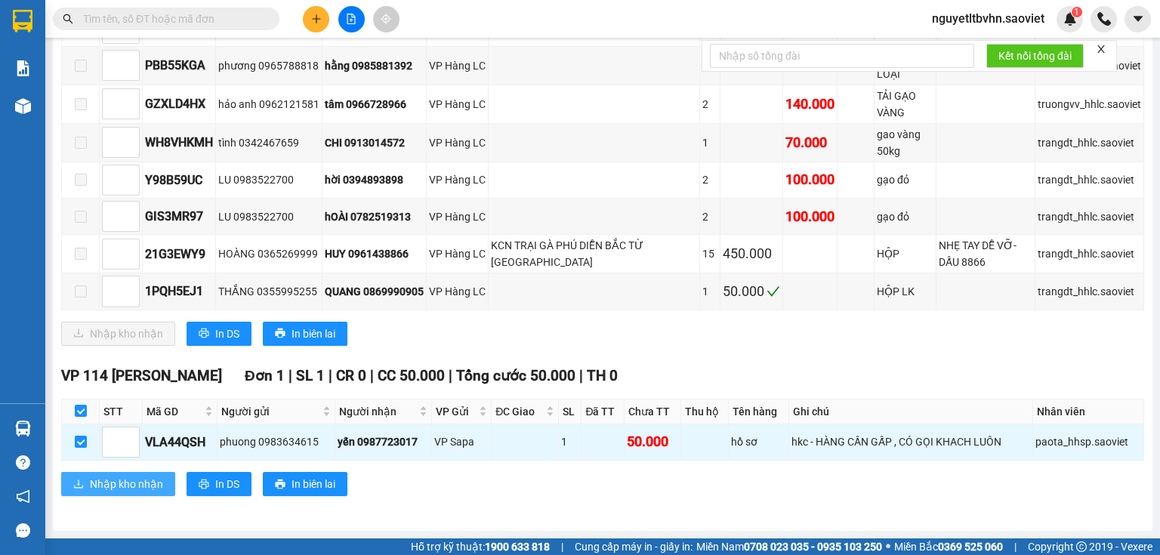
click at [135, 486] on span "Nhập kho nhận" at bounding box center [126, 484] width 73 height 17
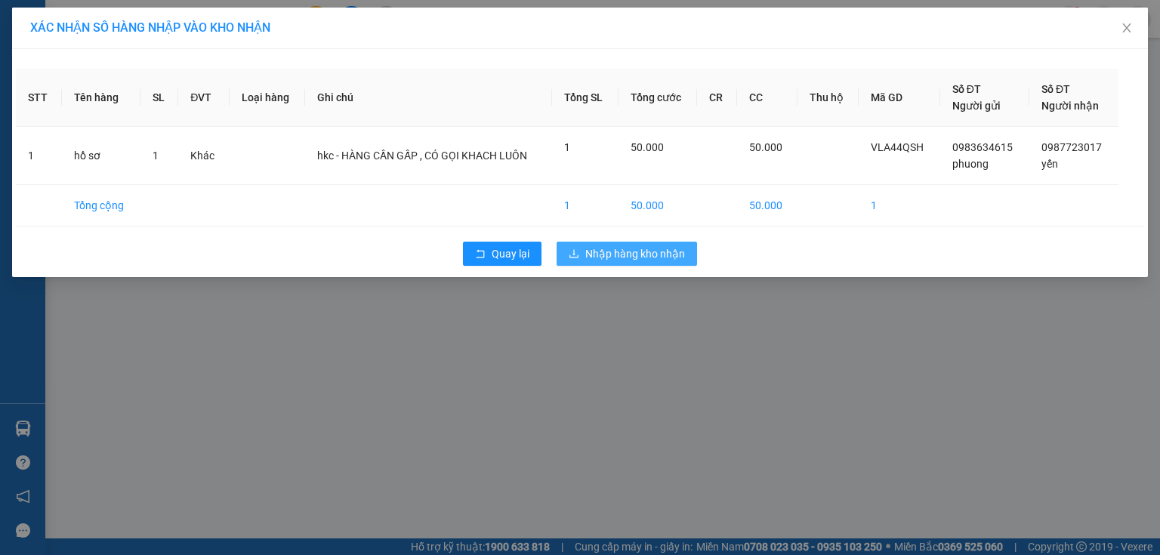
click at [629, 257] on span "Nhập hàng kho nhận" at bounding box center [635, 253] width 100 height 17
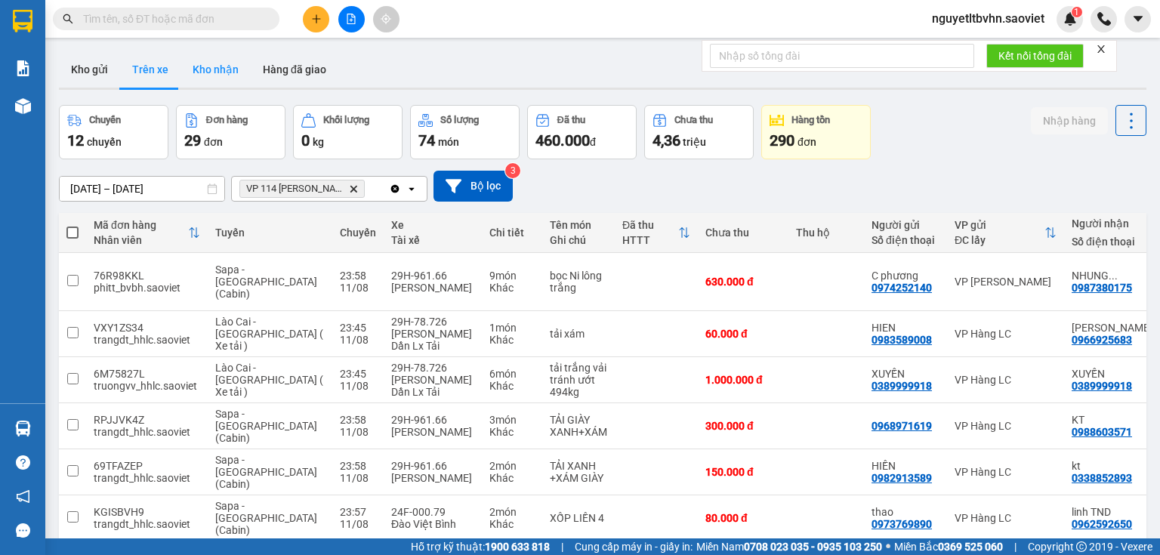
click at [227, 67] on button "Kho nhận" at bounding box center [215, 69] width 70 height 36
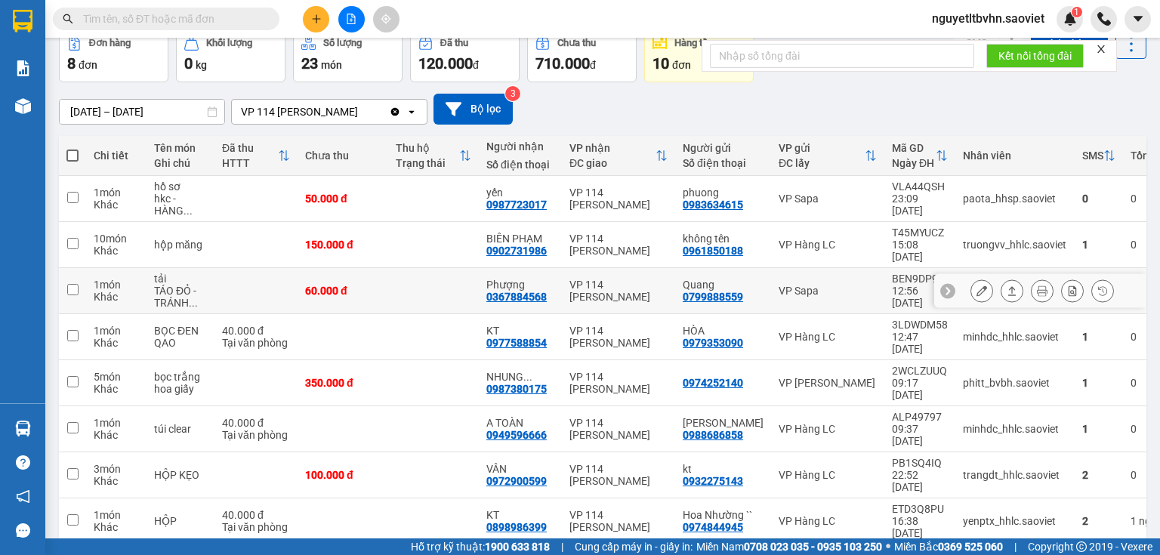
scroll to position [88, 0]
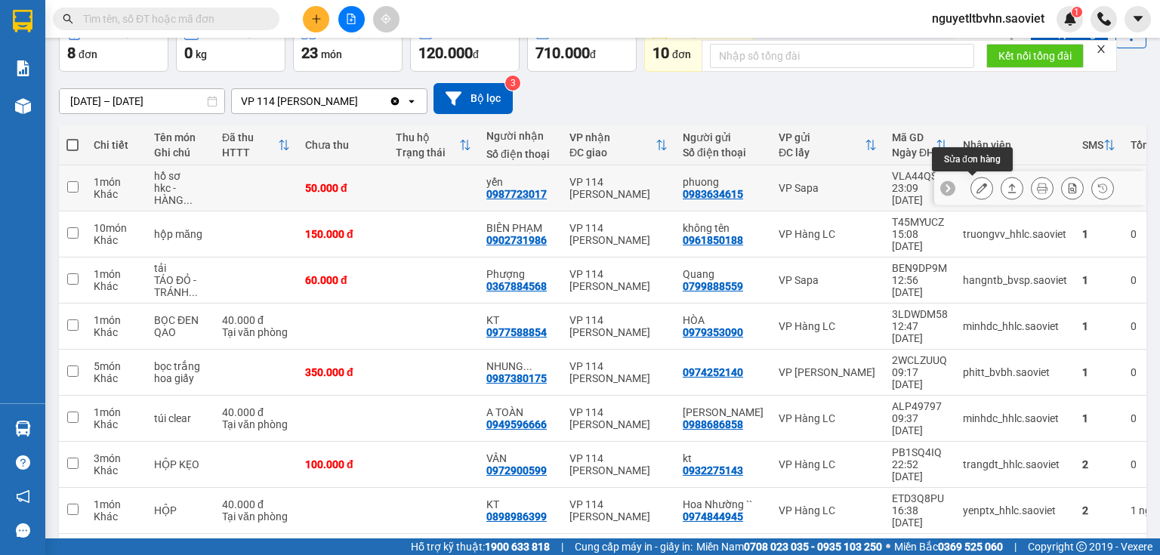
click at [976, 185] on icon at bounding box center [981, 188] width 11 height 11
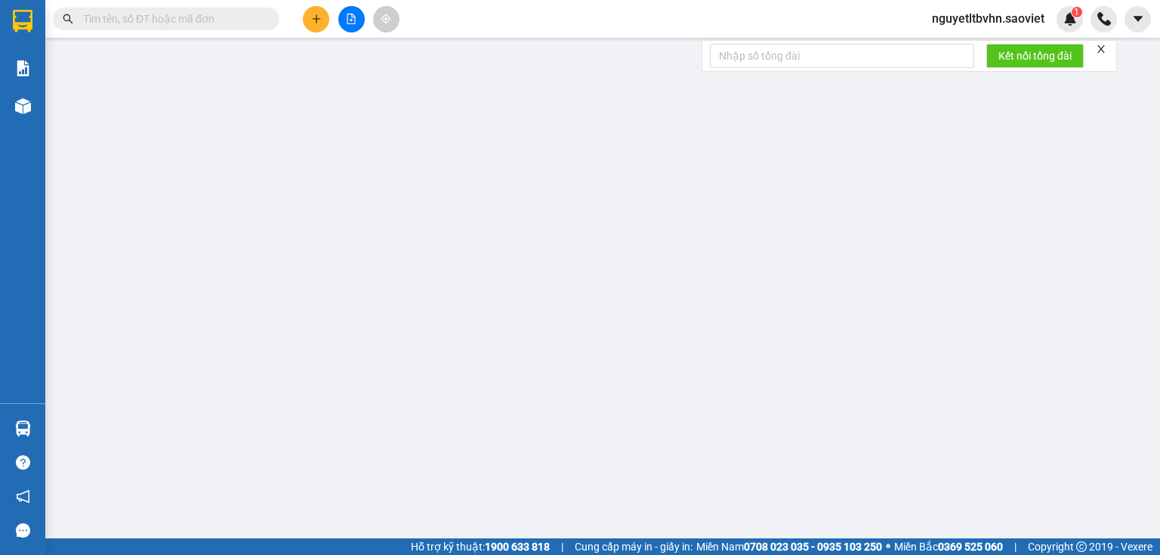
type input "0983634615"
type input "phuong"
type input "0987723017"
type input "yến"
type input "50.000"
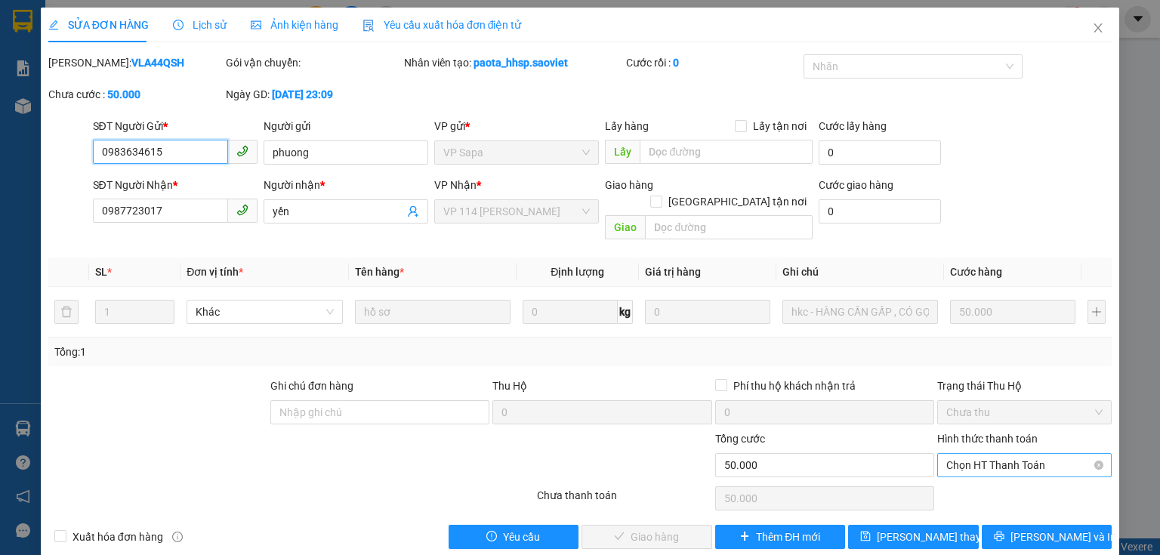
click at [976, 454] on span "Chọn HT Thanh Toán" at bounding box center [1024, 465] width 156 height 23
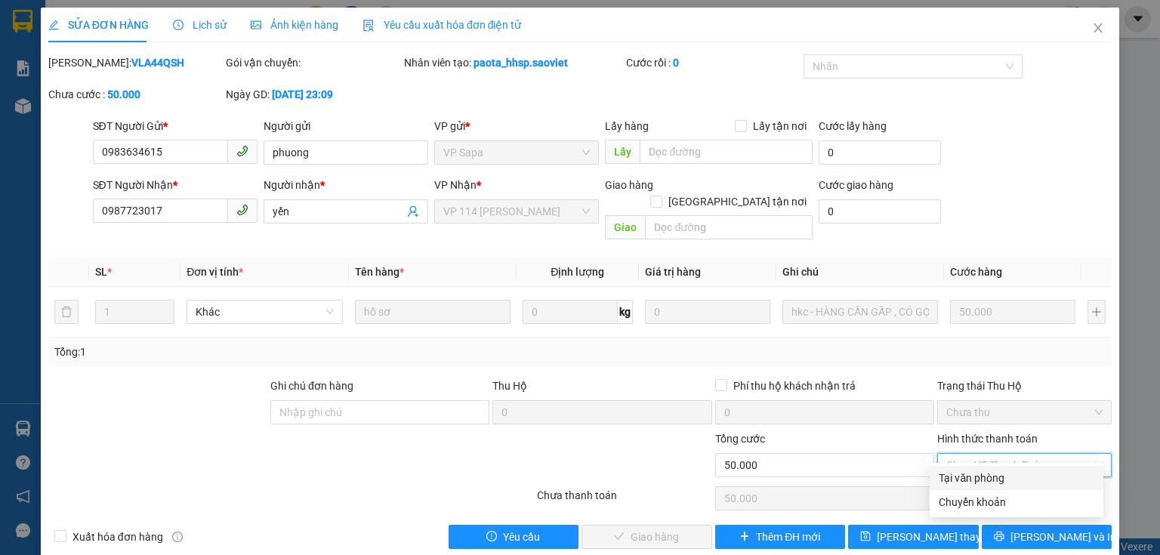
click at [967, 474] on div "Tại văn phòng" at bounding box center [1017, 478] width 156 height 17
type input "0"
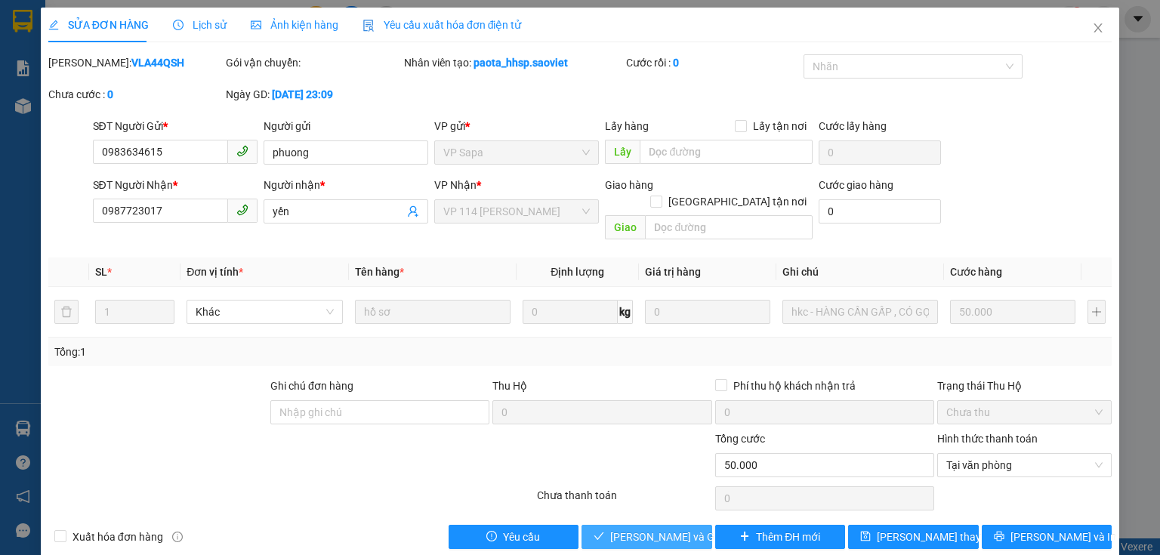
click at [659, 529] on span "[PERSON_NAME] và Giao hàng" at bounding box center [682, 537] width 145 height 17
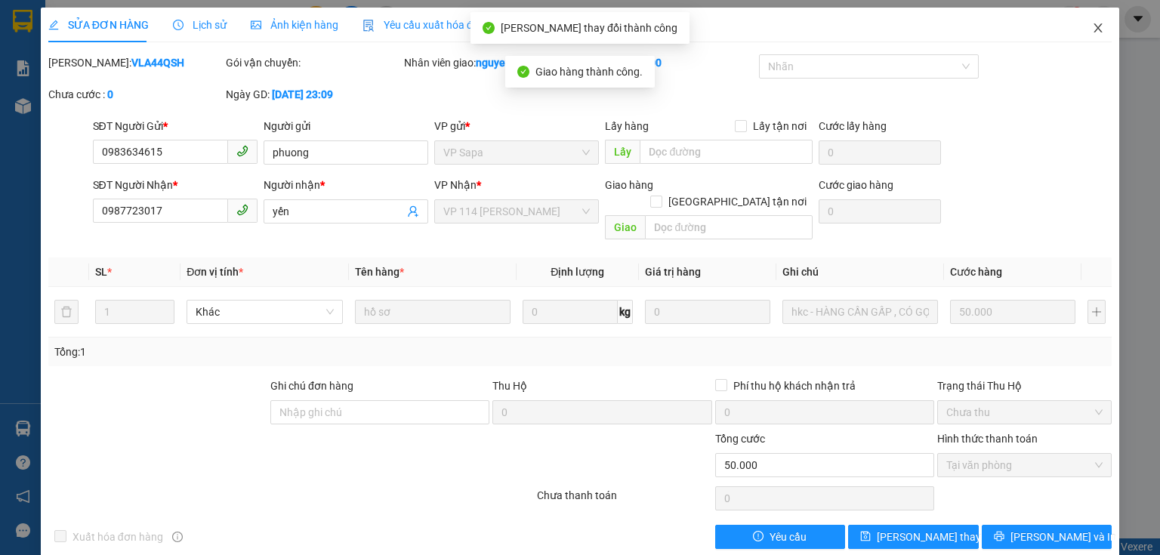
click at [1094, 26] on icon "close" at bounding box center [1098, 27] width 8 height 9
